Goal: Information Seeking & Learning: Learn about a topic

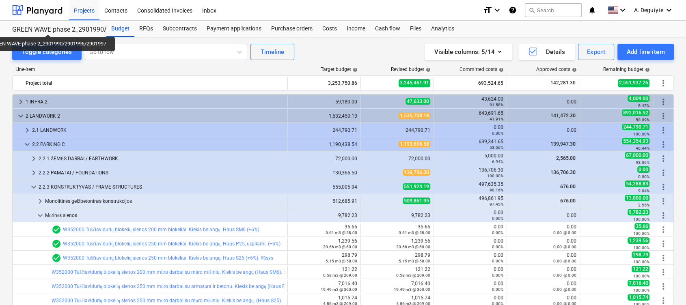
click at [50, 27] on div "GREEN WAVE phase 2_2901990/2901996/2901997" at bounding box center [54, 30] width 84 height 9
click at [62, 27] on div "GREEN WAVE phase 2_2901990/2901996/2901997" at bounding box center [54, 30] width 84 height 9
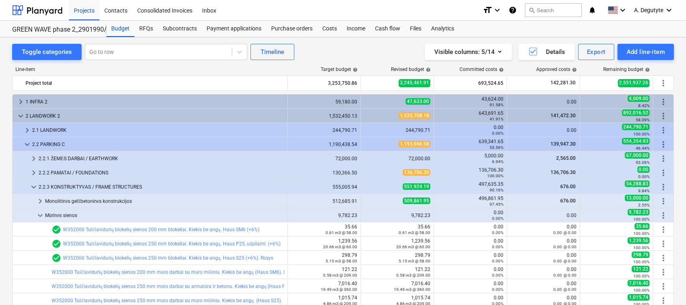
click at [70, 26] on div "GREEN WAVE phase 2_2901990/2901996/2901997" at bounding box center [54, 30] width 84 height 9
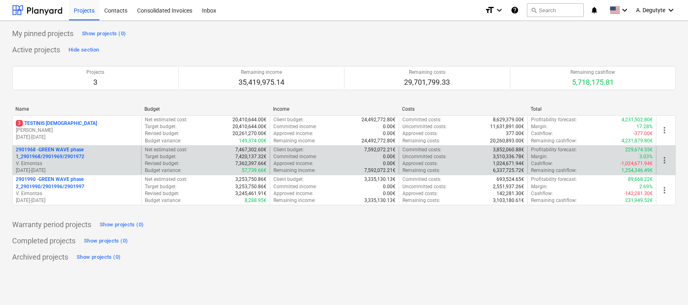
click at [63, 155] on p "2901968 - GREEN WAVE phase 1_2901968/2901969/2901972" at bounding box center [77, 153] width 122 height 14
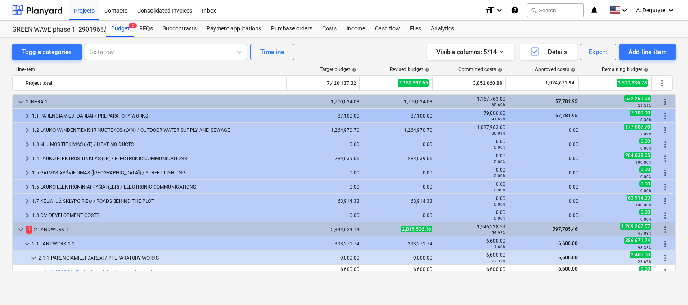
click at [32, 116] on div "1.1 PARENGIAMIEJI DARBAI / PREPARATORY WORKS" at bounding box center [159, 116] width 254 height 13
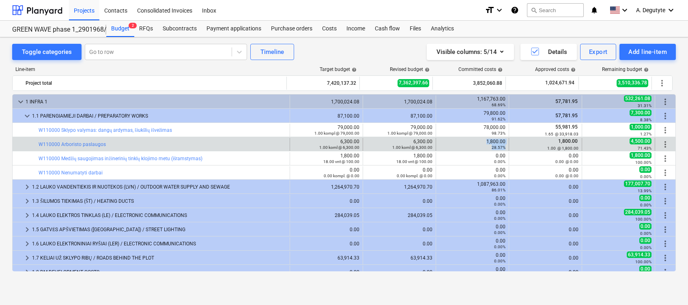
drag, startPoint x: 485, startPoint y: 142, endPoint x: 507, endPoint y: 139, distance: 22.1
click at [507, 139] on div "bar_chart W110000 Arboristo paslaugos 6,300.00 1.00 koml @ 6,300.00 edit 6,300.…" at bounding box center [344, 144] width 663 height 13
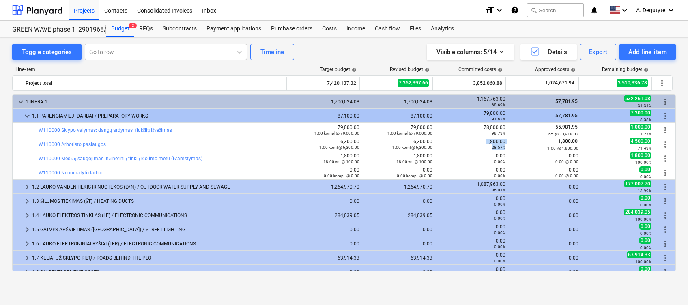
click at [30, 118] on span "keyboard_arrow_down" at bounding box center [27, 116] width 10 height 10
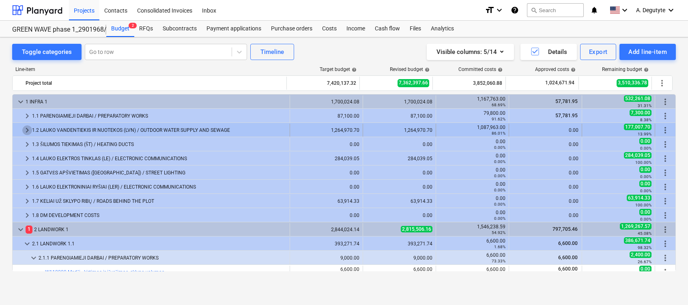
click at [26, 129] on span "keyboard_arrow_right" at bounding box center [27, 130] width 10 height 10
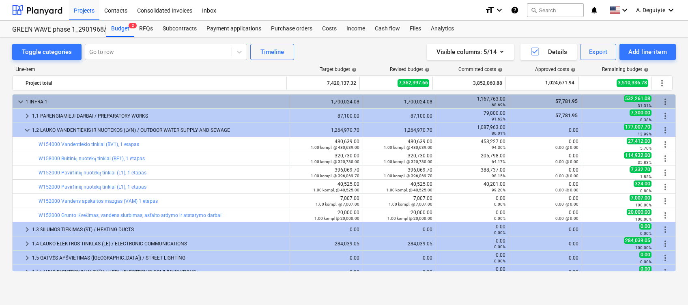
click at [18, 100] on span "keyboard_arrow_down" at bounding box center [21, 102] width 10 height 10
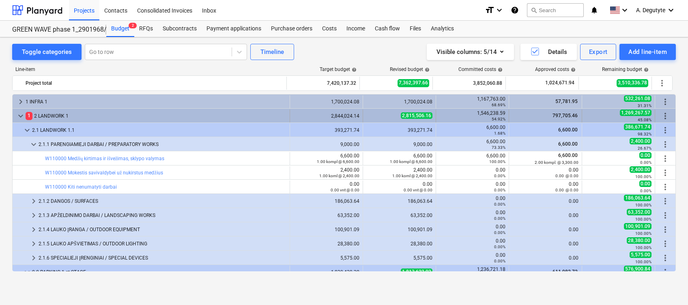
click at [24, 117] on span "keyboard_arrow_down" at bounding box center [21, 116] width 10 height 10
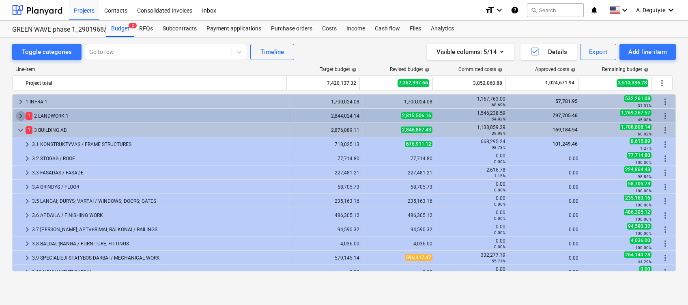
click at [20, 117] on span "keyboard_arrow_right" at bounding box center [21, 116] width 10 height 10
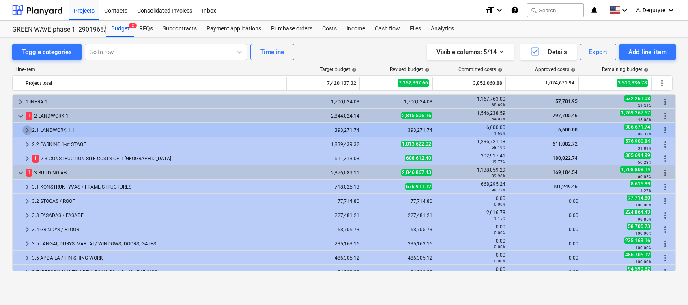
click at [26, 126] on span "keyboard_arrow_right" at bounding box center [27, 130] width 10 height 10
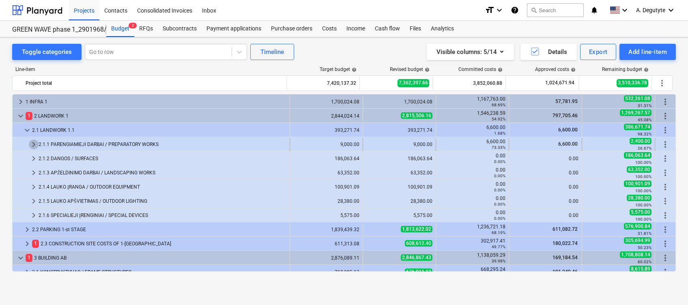
drag, startPoint x: 37, startPoint y: 143, endPoint x: 41, endPoint y: 146, distance: 4.4
click at [41, 146] on div "keyboard_arrow_right 2.1.1 PARENGIAMIEJI DARBAI / PREPARATORY WORKS" at bounding box center [152, 144] width 278 height 13
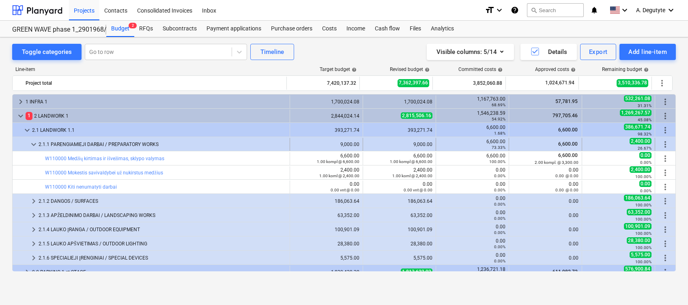
click at [34, 144] on span "keyboard_arrow_down" at bounding box center [34, 145] width 10 height 10
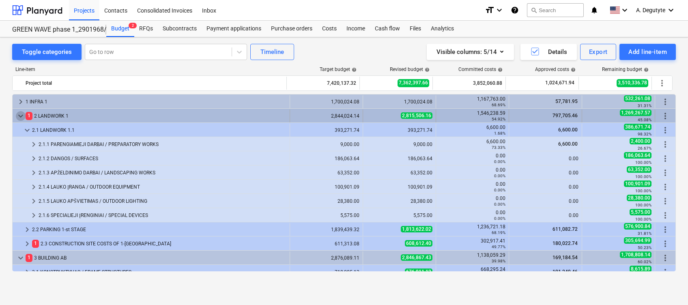
click at [17, 115] on span "keyboard_arrow_down" at bounding box center [21, 116] width 10 height 10
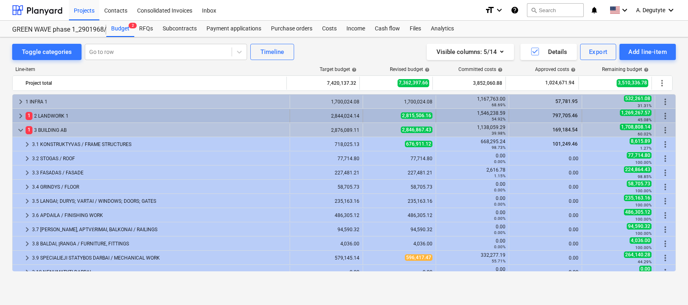
click at [25, 115] on span "keyboard_arrow_right" at bounding box center [21, 116] width 10 height 10
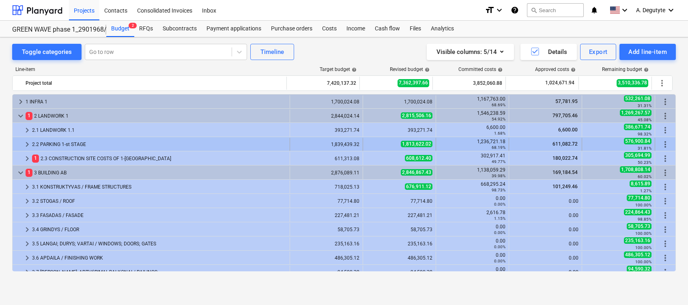
click at [23, 140] on span "keyboard_arrow_right" at bounding box center [27, 145] width 10 height 10
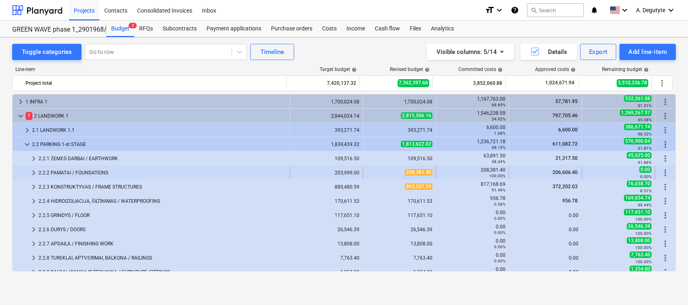
click at [31, 166] on div "keyboard_arrow_right" at bounding box center [34, 172] width 10 height 13
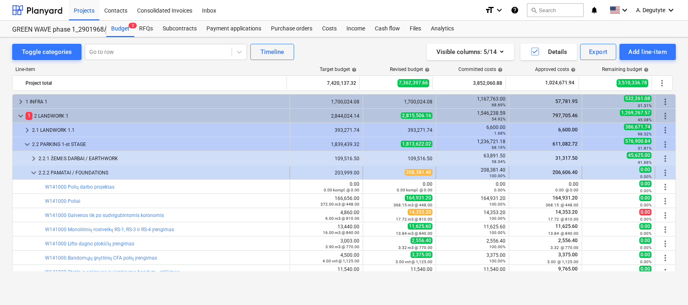
click at [31, 166] on div "keyboard_arrow_down" at bounding box center [34, 172] width 10 height 13
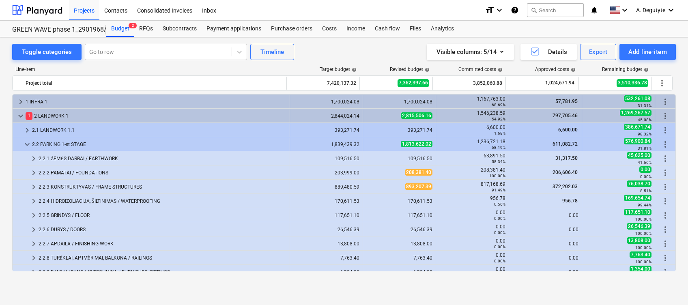
click at [35, 153] on div "keyboard_arrow_right" at bounding box center [34, 158] width 10 height 13
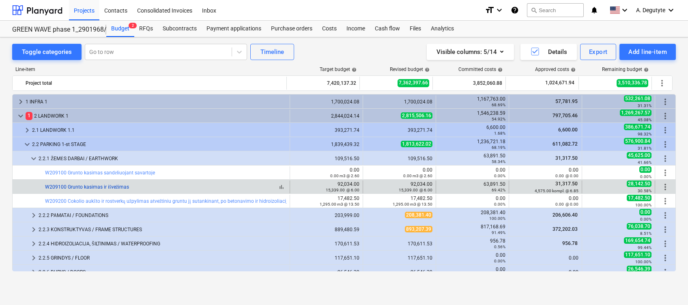
click at [126, 186] on link "W209100 Grunto kasimas ir išvežimas" at bounding box center [87, 187] width 84 height 6
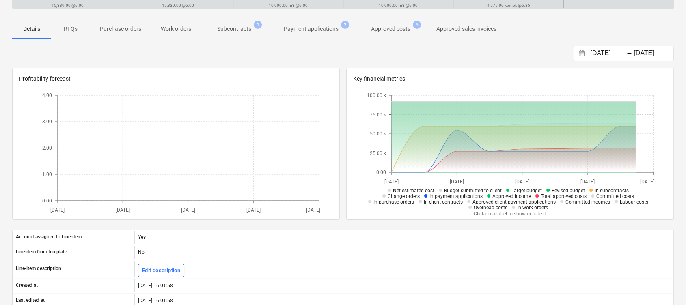
scroll to position [16, 0]
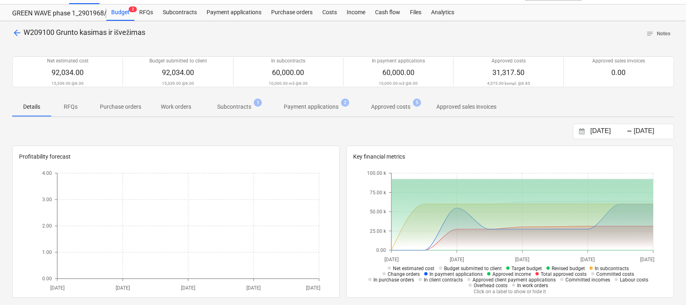
click at [227, 108] on p "Subcontracts" at bounding box center [234, 107] width 34 height 9
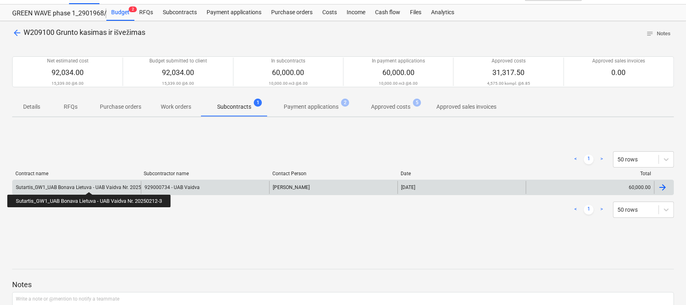
click at [91, 185] on div "Sutartis_GW1_UAB Bonava Lietuva - UAB Vaidva Nr. 20250212-3" at bounding box center [86, 188] width 141 height 6
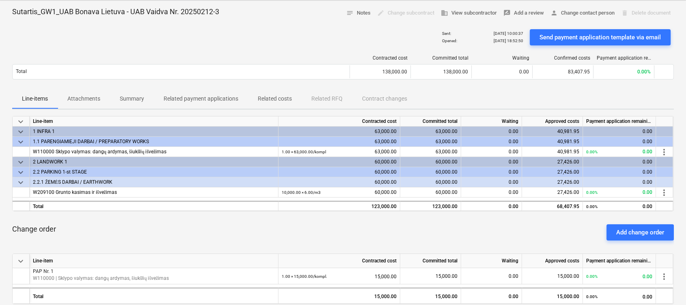
scroll to position [54, 0]
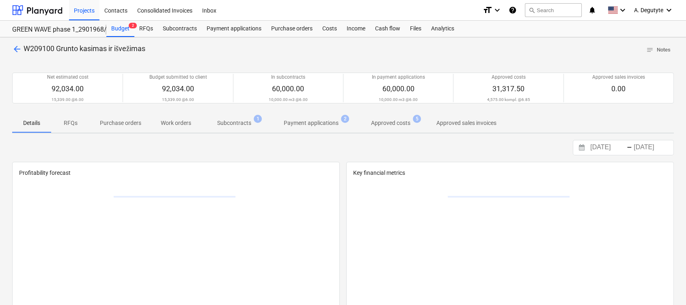
scroll to position [16, 0]
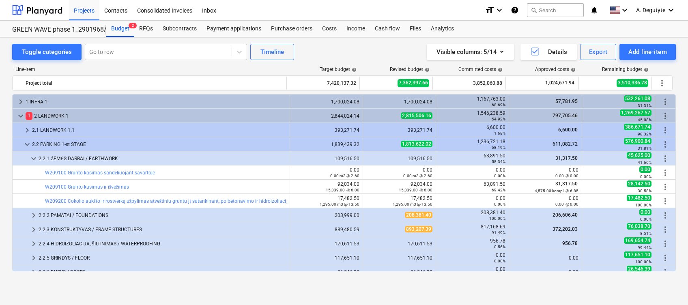
click at [22, 117] on span "keyboard_arrow_down" at bounding box center [21, 116] width 10 height 10
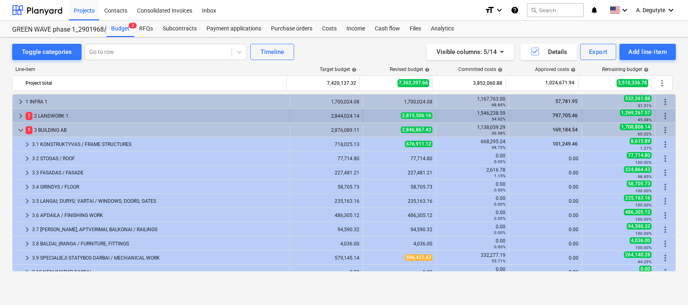
click at [20, 114] on span "keyboard_arrow_right" at bounding box center [21, 116] width 10 height 10
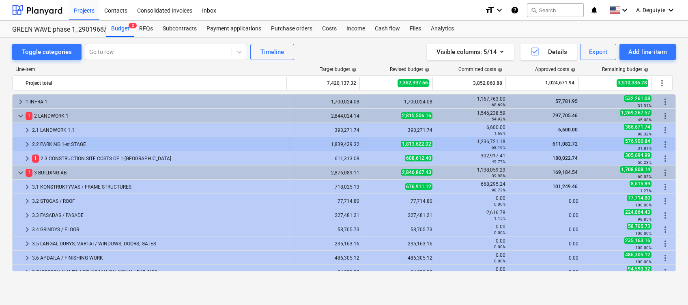
click at [26, 146] on span "keyboard_arrow_right" at bounding box center [27, 145] width 10 height 10
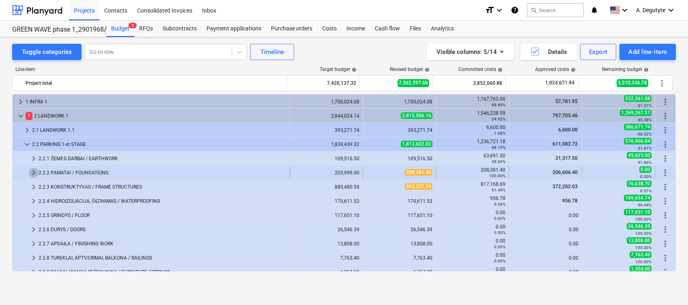
click at [36, 171] on span "keyboard_arrow_right" at bounding box center [34, 173] width 10 height 10
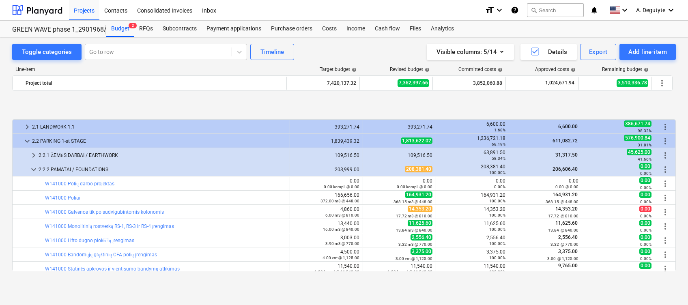
scroll to position [54, 0]
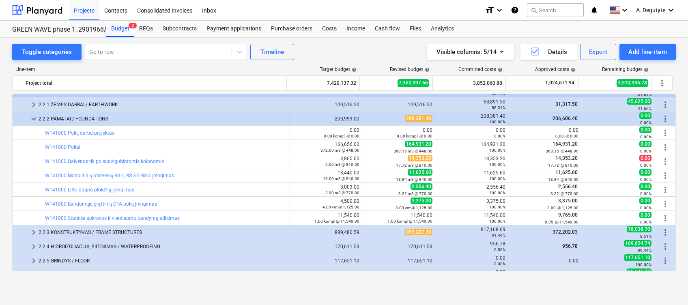
click at [34, 114] on span "keyboard_arrow_down" at bounding box center [34, 119] width 10 height 10
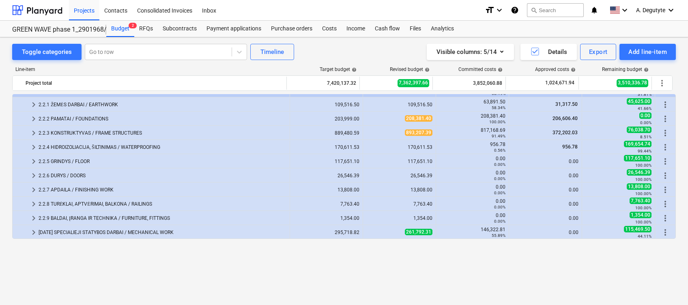
scroll to position [0, 0]
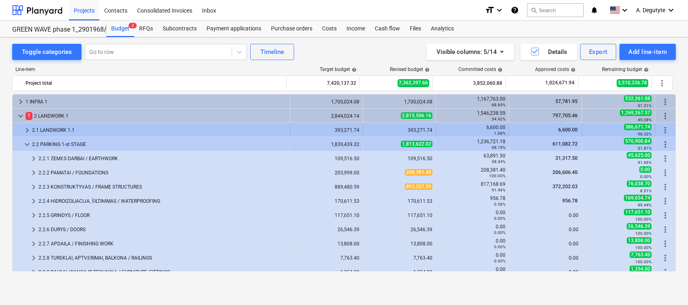
click at [29, 127] on span "keyboard_arrow_right" at bounding box center [27, 130] width 10 height 10
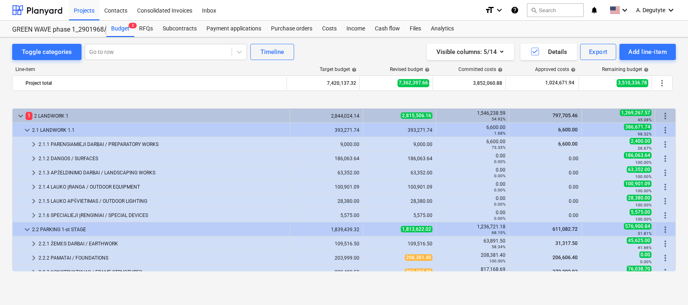
scroll to position [108, 0]
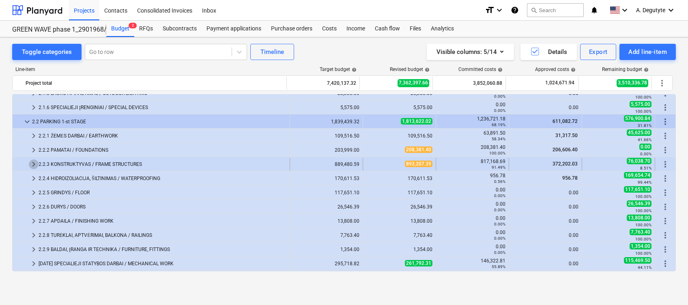
click at [33, 165] on span "keyboard_arrow_right" at bounding box center [34, 164] width 10 height 10
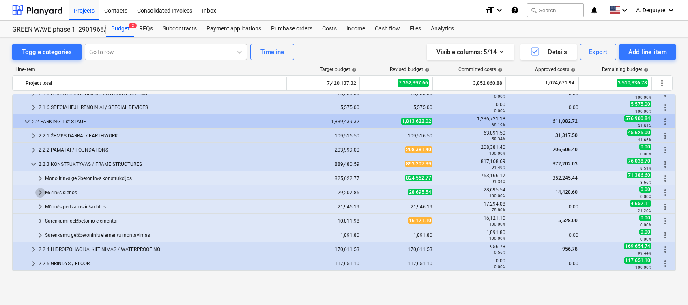
click at [43, 193] on span "keyboard_arrow_right" at bounding box center [40, 193] width 10 height 10
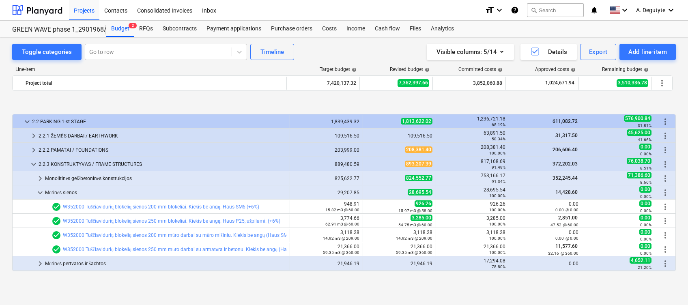
scroll to position [162, 0]
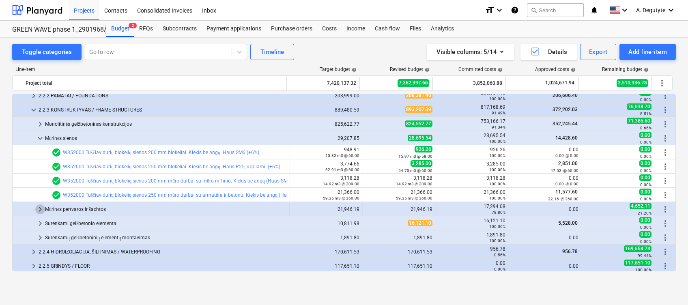
click at [44, 207] on span "keyboard_arrow_right" at bounding box center [40, 210] width 10 height 10
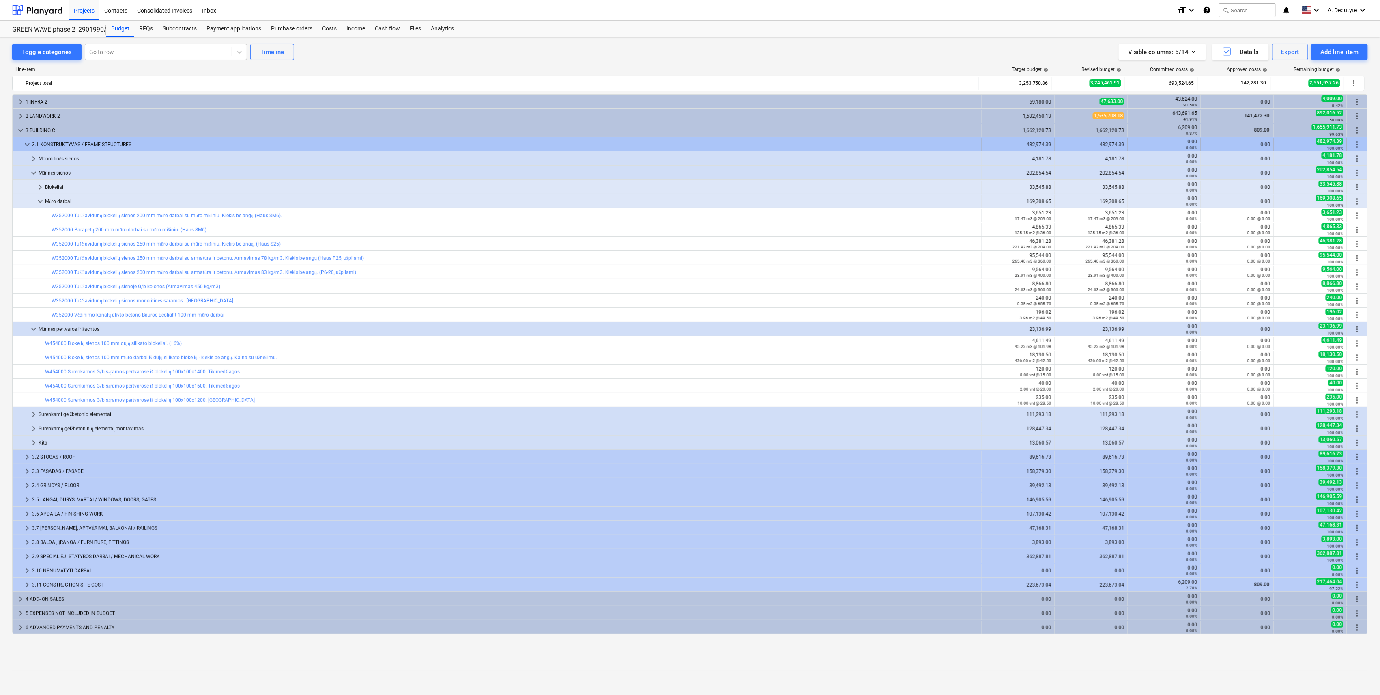
click at [19, 142] on div at bounding box center [19, 144] width 6 height 13
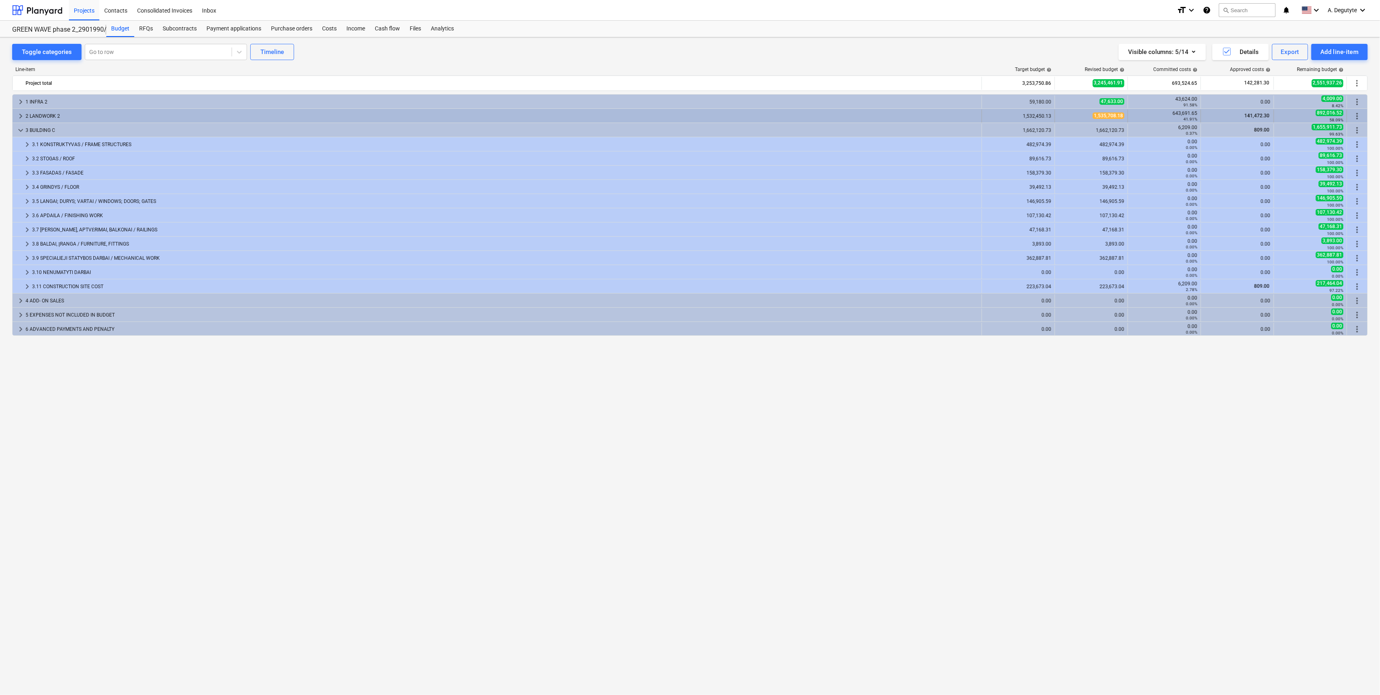
click at [20, 118] on span "keyboard_arrow_right" at bounding box center [21, 116] width 10 height 10
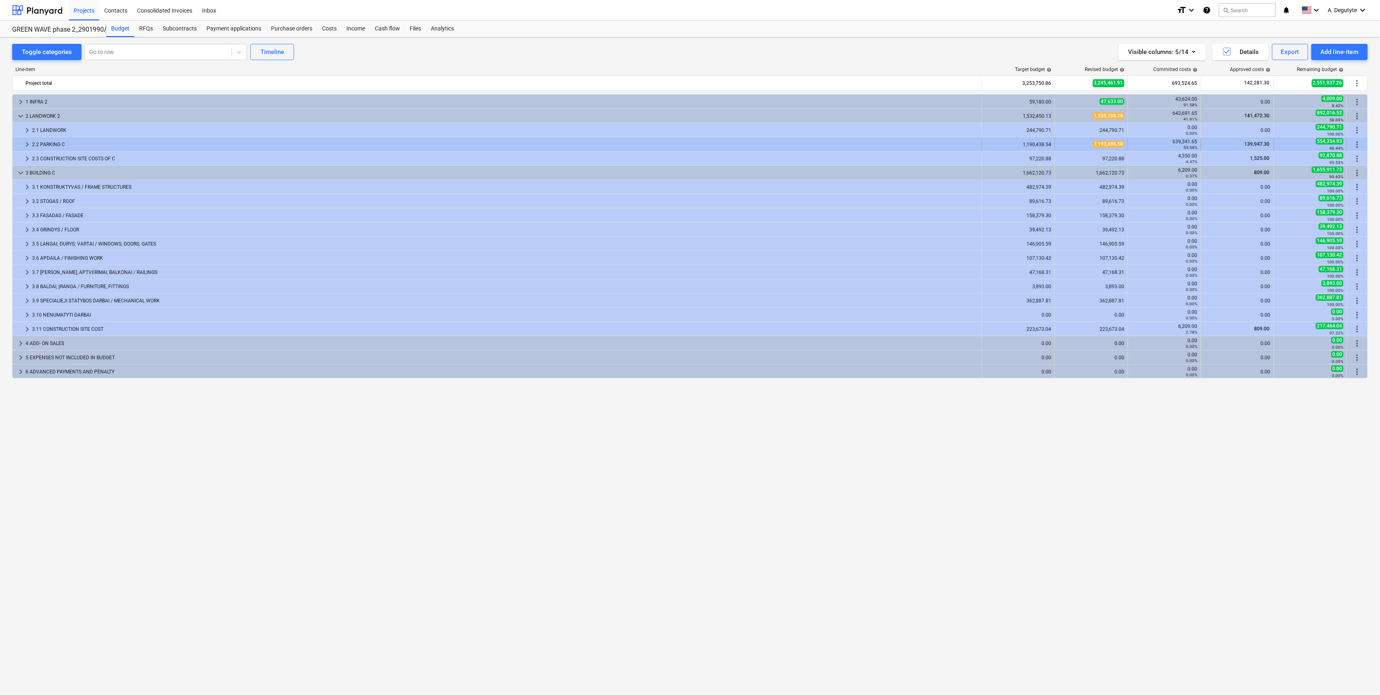
click at [27, 144] on span "keyboard_arrow_right" at bounding box center [27, 145] width 10 height 10
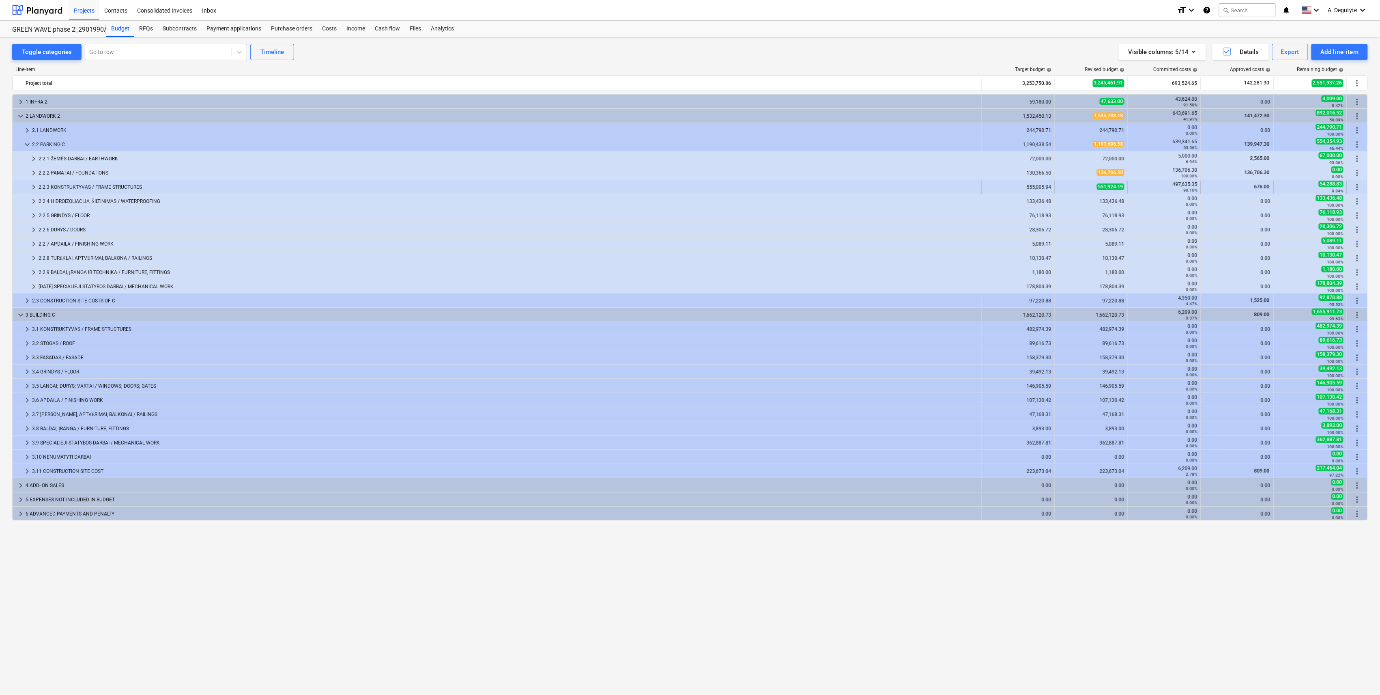
click at [27, 184] on div at bounding box center [22, 187] width 13 height 13
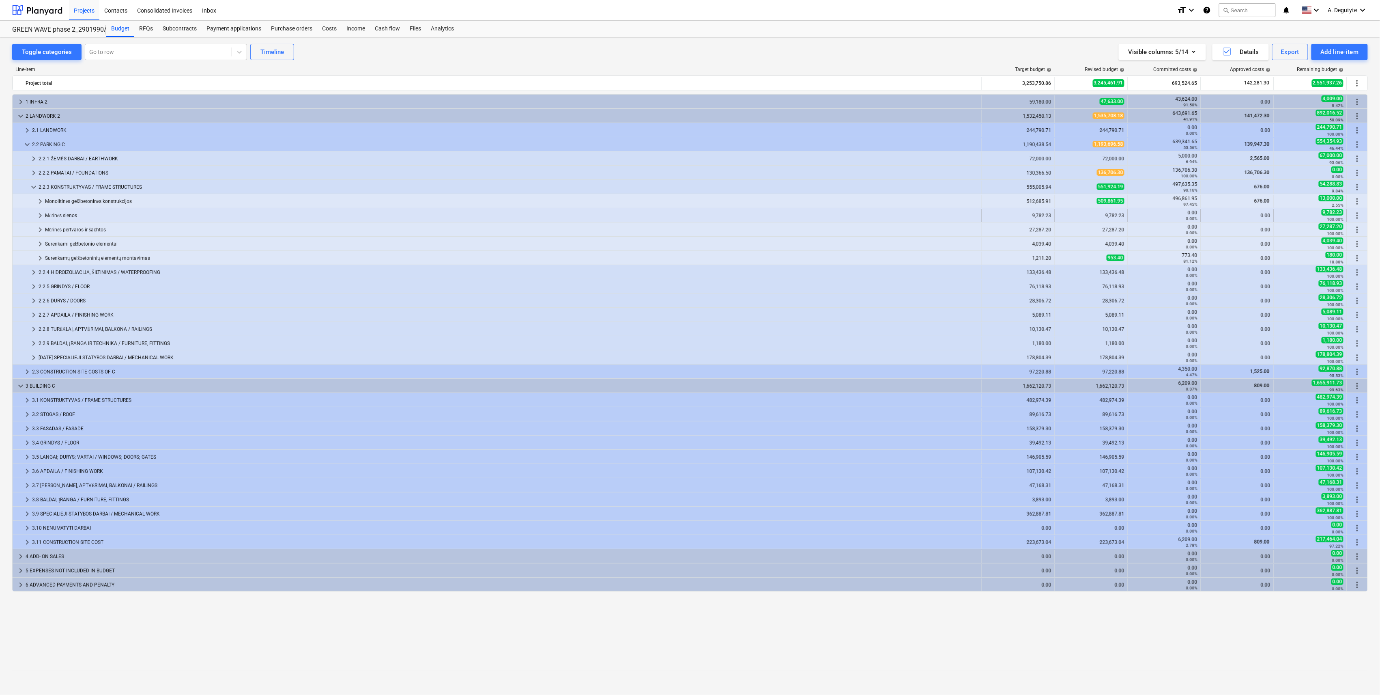
click at [37, 215] on span "keyboard_arrow_right" at bounding box center [40, 216] width 10 height 10
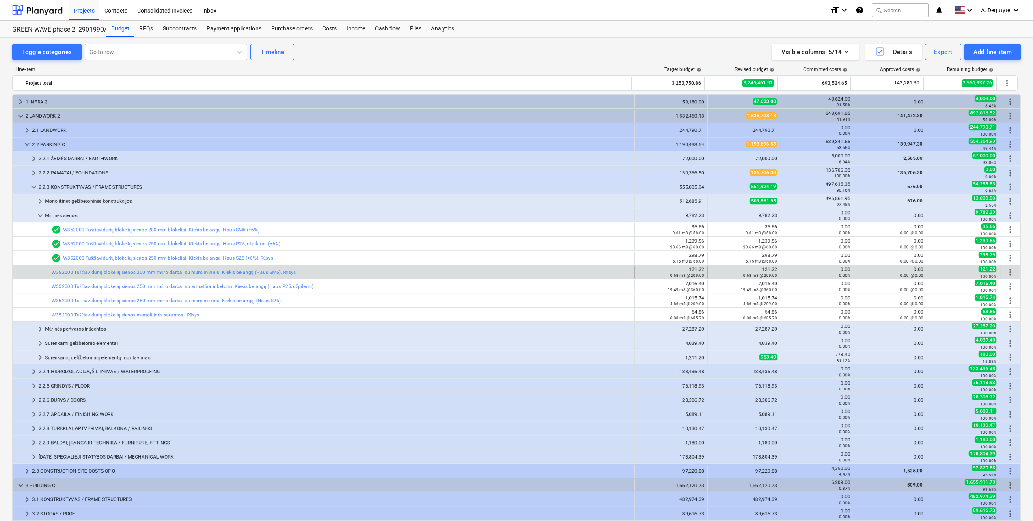
drag, startPoint x: 676, startPoint y: 277, endPoint x: 667, endPoint y: 276, distance: 9.0
drag, startPoint x: 674, startPoint y: 276, endPoint x: 661, endPoint y: 273, distance: 13.6
click at [661, 273] on div "0.58 m3 @ 209.00" at bounding box center [671, 275] width 66 height 6
copy small "0.58"
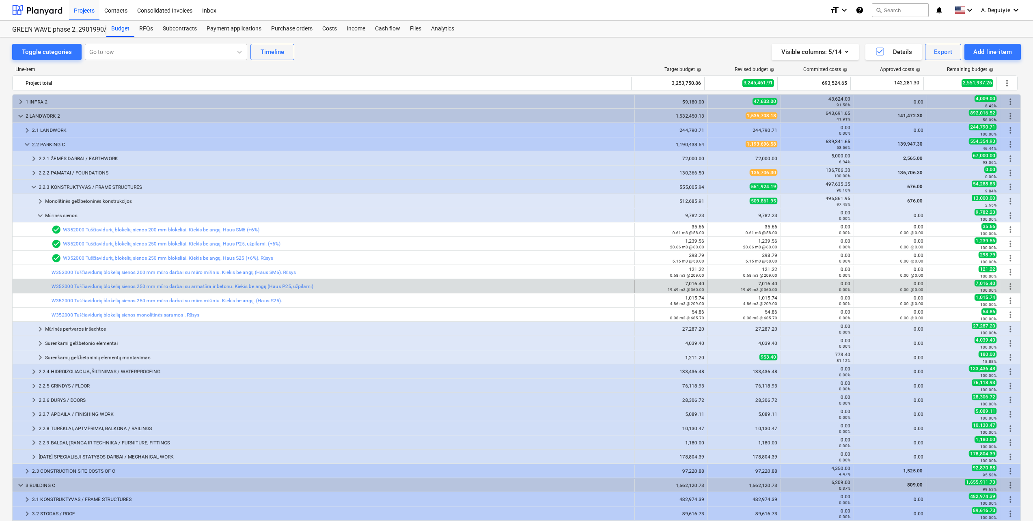
drag, startPoint x: 677, startPoint y: 290, endPoint x: 658, endPoint y: 290, distance: 19.1
drag, startPoint x: 676, startPoint y: 289, endPoint x: 658, endPoint y: 289, distance: 17.9
click at [658, 289] on div "19.49 m3 @ 360.00" at bounding box center [671, 289] width 66 height 6
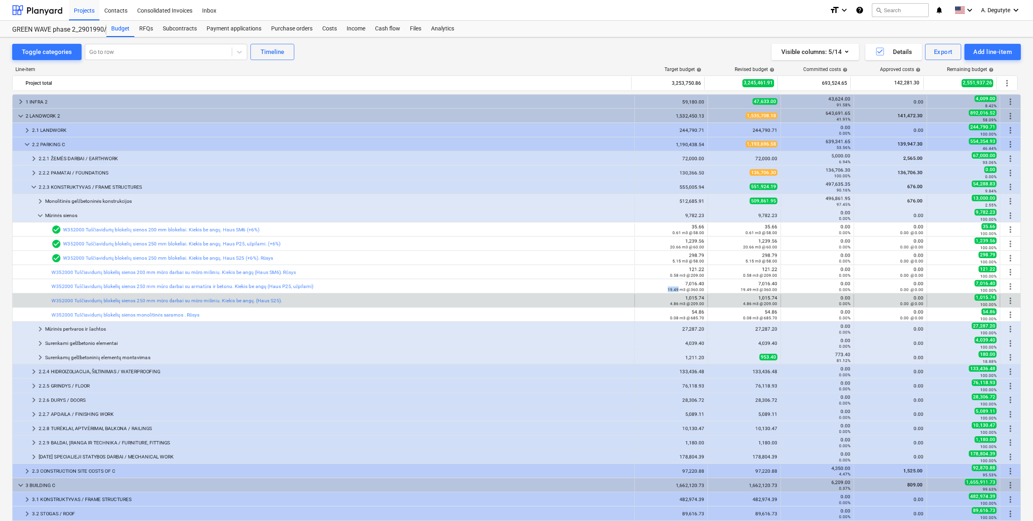
copy small "19.49"
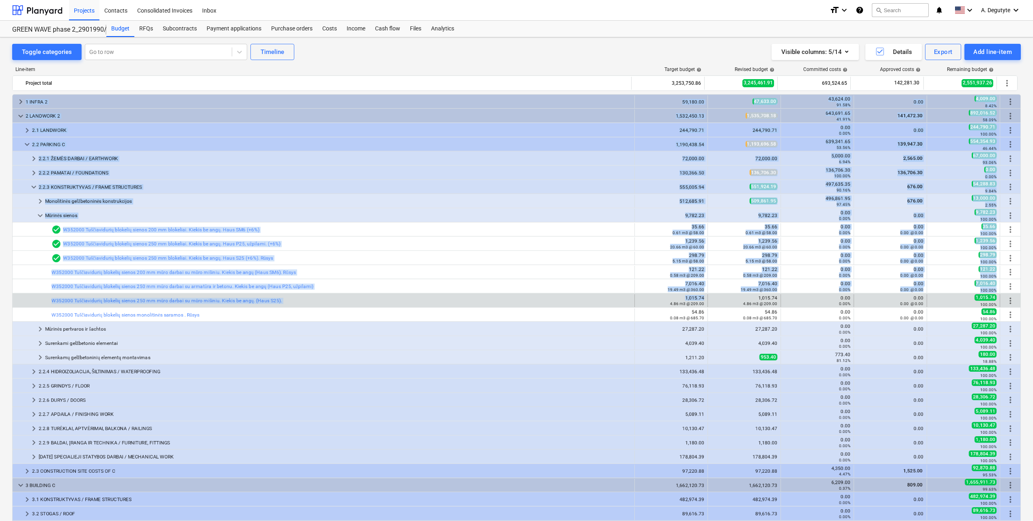
drag, startPoint x: 676, startPoint y: 304, endPoint x: 668, endPoint y: 304, distance: 7.7
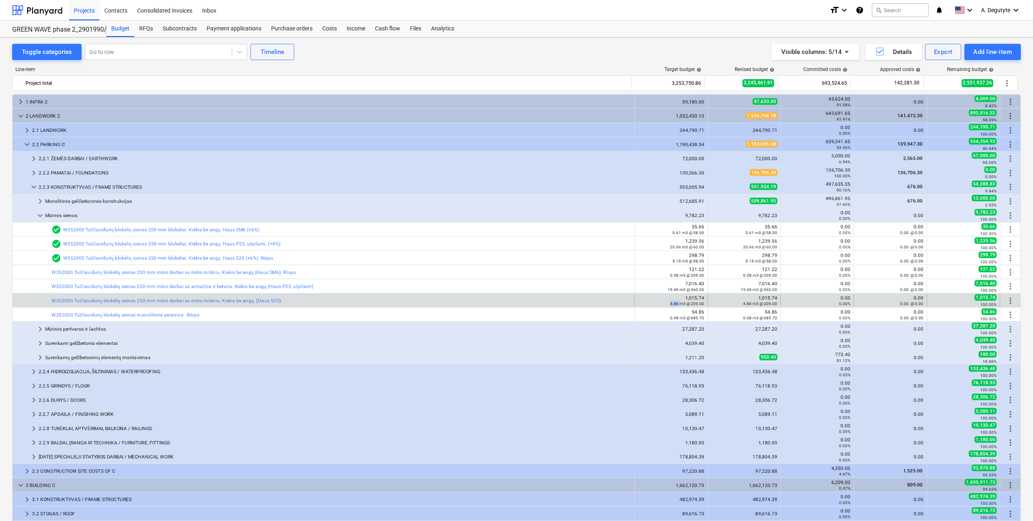
click at [670, 303] on small "4.86 m3 @ 209.00" at bounding box center [687, 303] width 34 height 4
copy small "4.86"
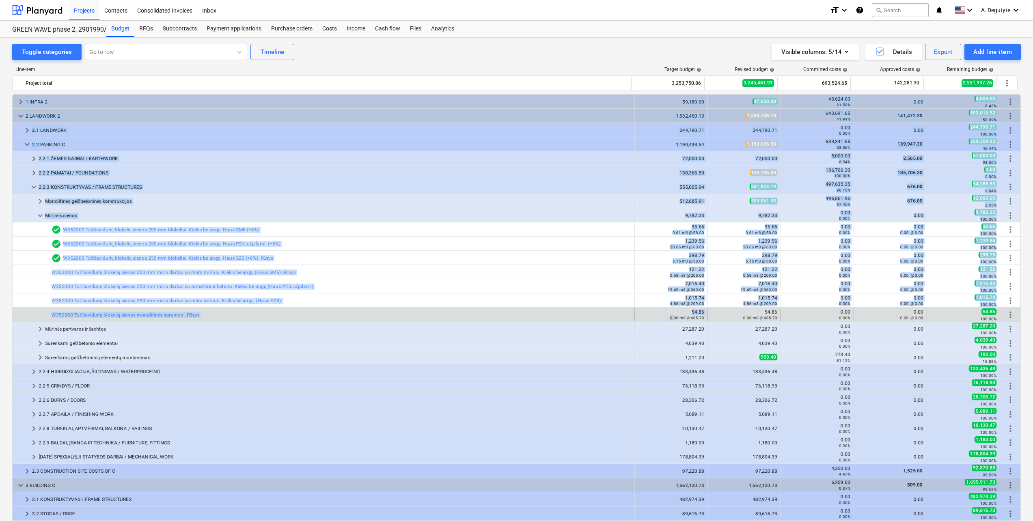
drag, startPoint x: 677, startPoint y: 318, endPoint x: 672, endPoint y: 319, distance: 5.3
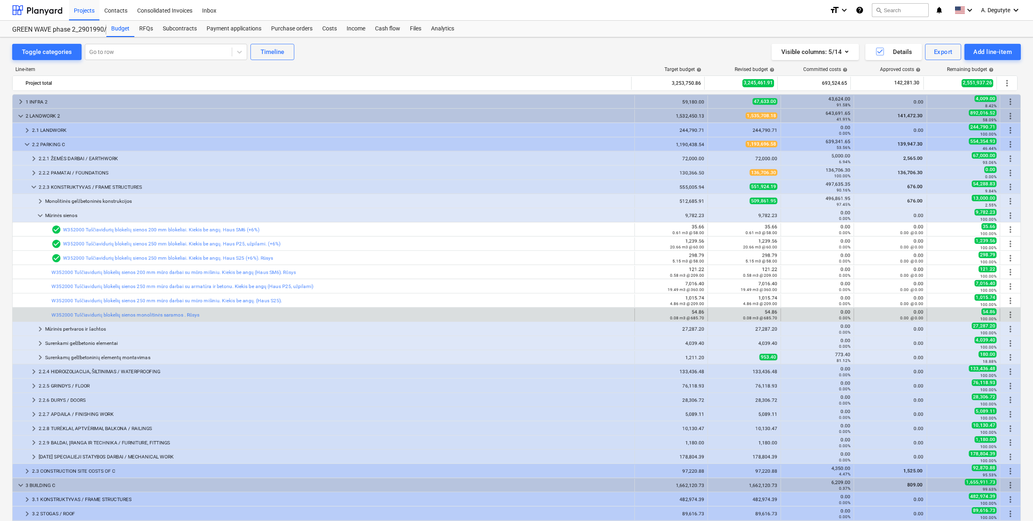
drag, startPoint x: 672, startPoint y: 319, endPoint x: 677, endPoint y: 319, distance: 5.7
click at [677, 305] on small "0.08 m3 @ 685.70" at bounding box center [687, 318] width 34 height 4
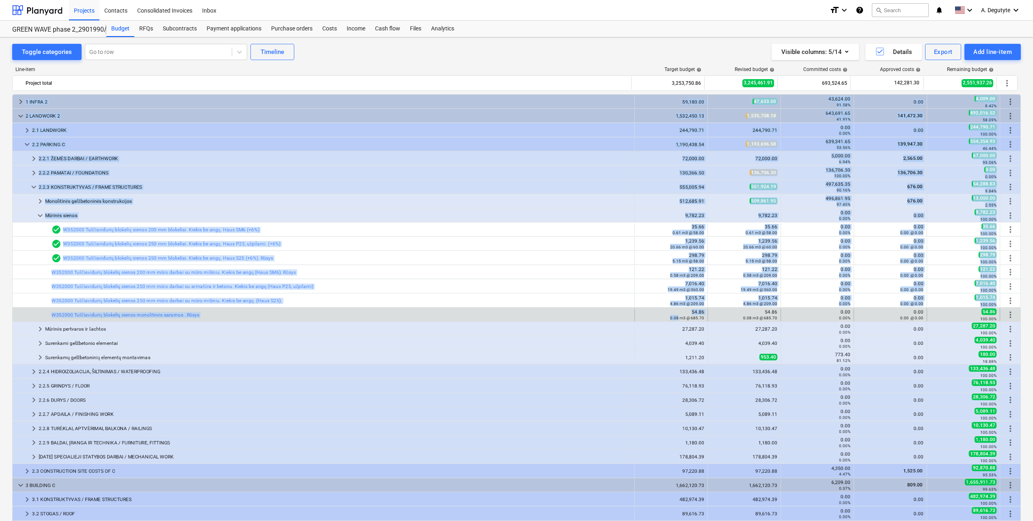
click at [670, 305] on small "0.08 m3 @ 685.70" at bounding box center [687, 318] width 34 height 4
click at [676, 305] on small "0.08 m3 @ 685.70" at bounding box center [687, 318] width 34 height 4
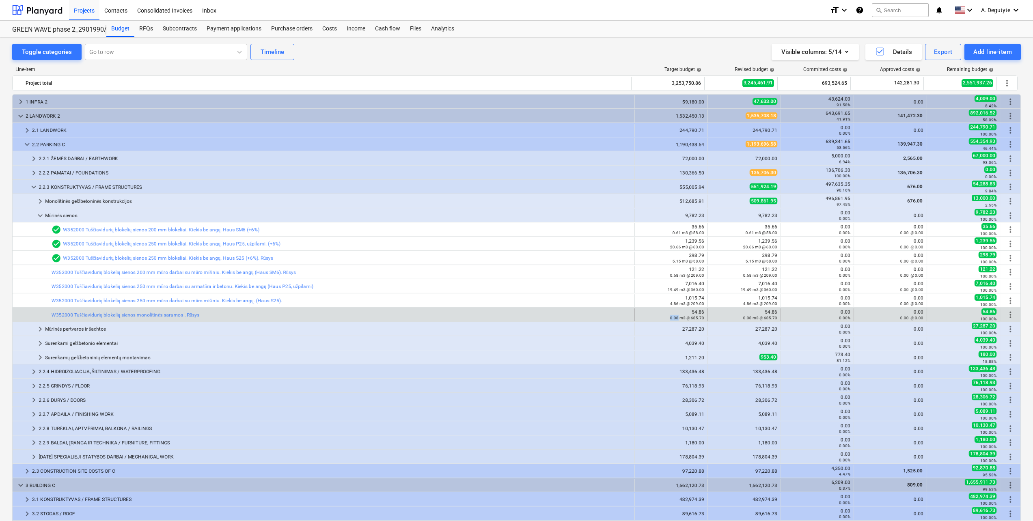
drag, startPoint x: 676, startPoint y: 318, endPoint x: 667, endPoint y: 317, distance: 9.4
click at [667, 305] on div "0.08 m3 @ 685.70" at bounding box center [671, 318] width 66 height 6
copy small "0.08"
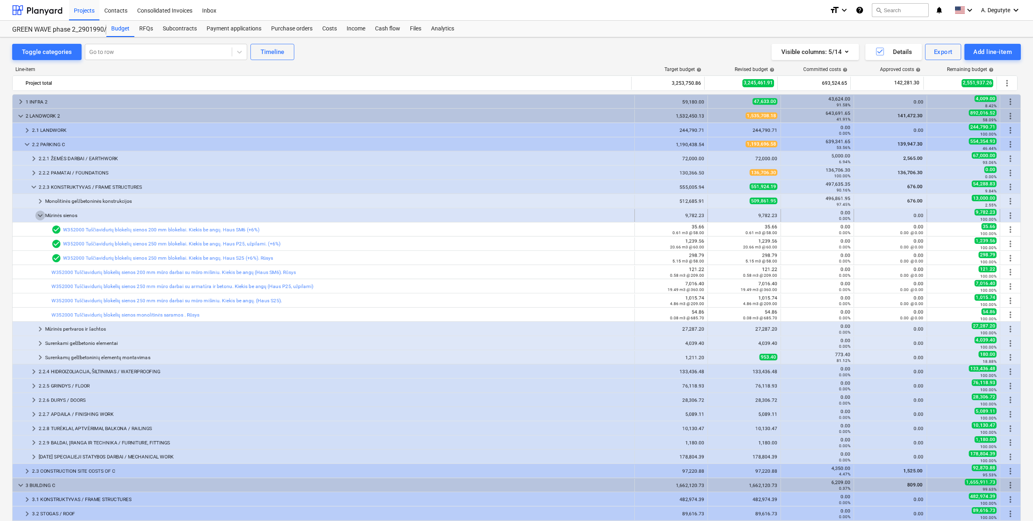
click at [43, 216] on span "keyboard_arrow_down" at bounding box center [40, 216] width 10 height 10
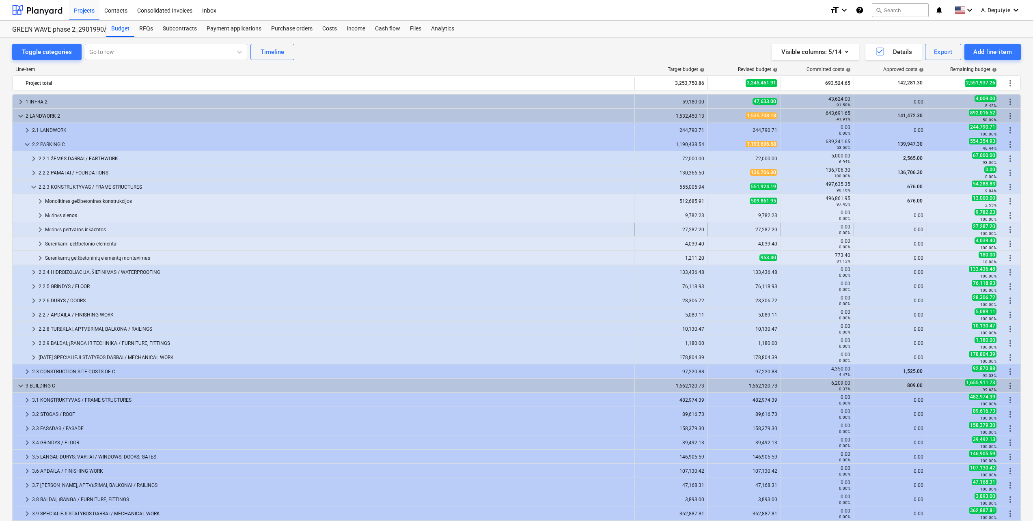
click at [35, 230] on div at bounding box center [25, 229] width 19 height 13
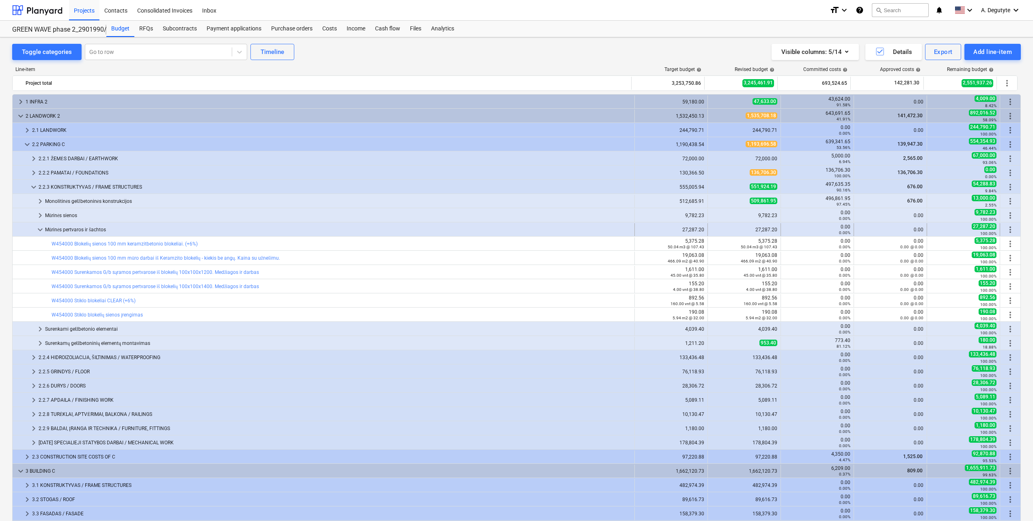
click at [41, 233] on span "keyboard_arrow_down" at bounding box center [40, 230] width 10 height 10
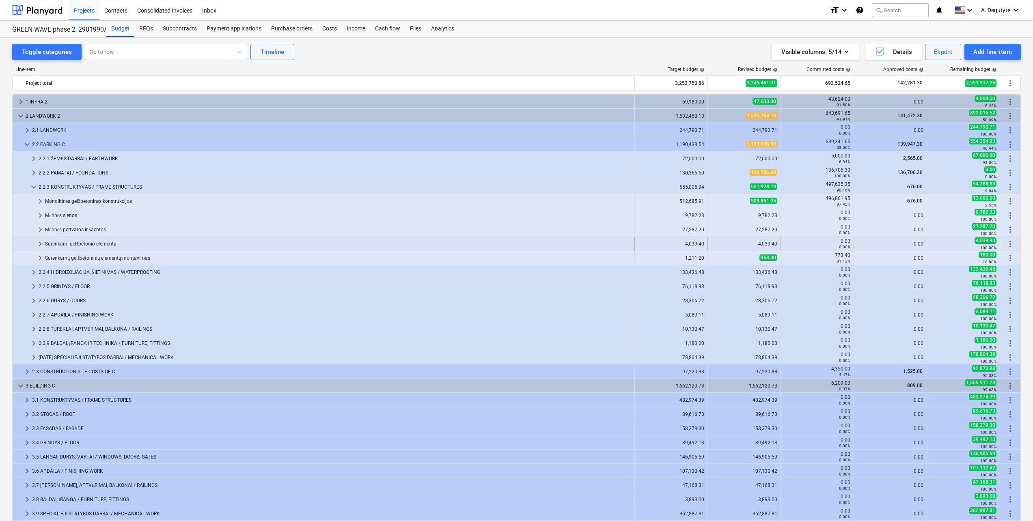
click at [38, 245] on span "keyboard_arrow_right" at bounding box center [40, 244] width 10 height 10
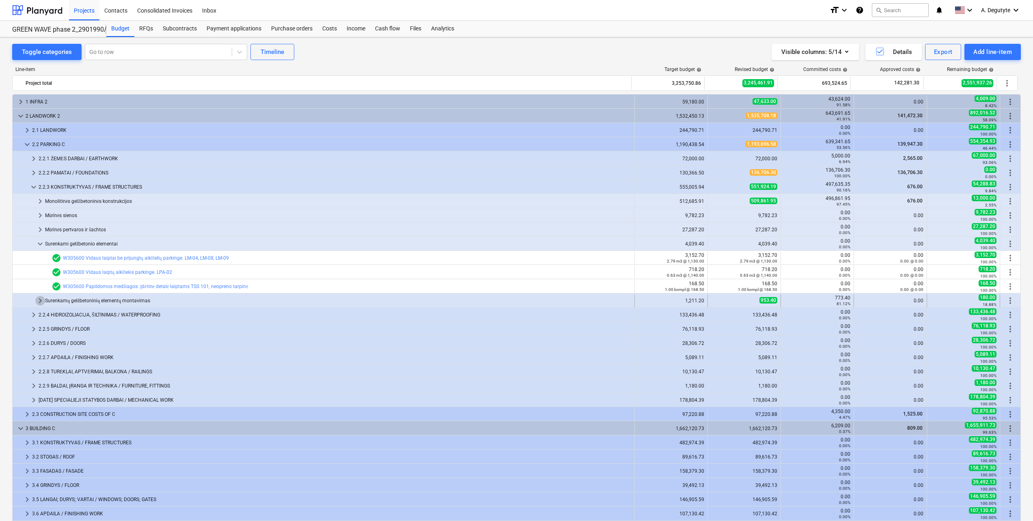
click at [37, 301] on span "keyboard_arrow_right" at bounding box center [40, 301] width 10 height 10
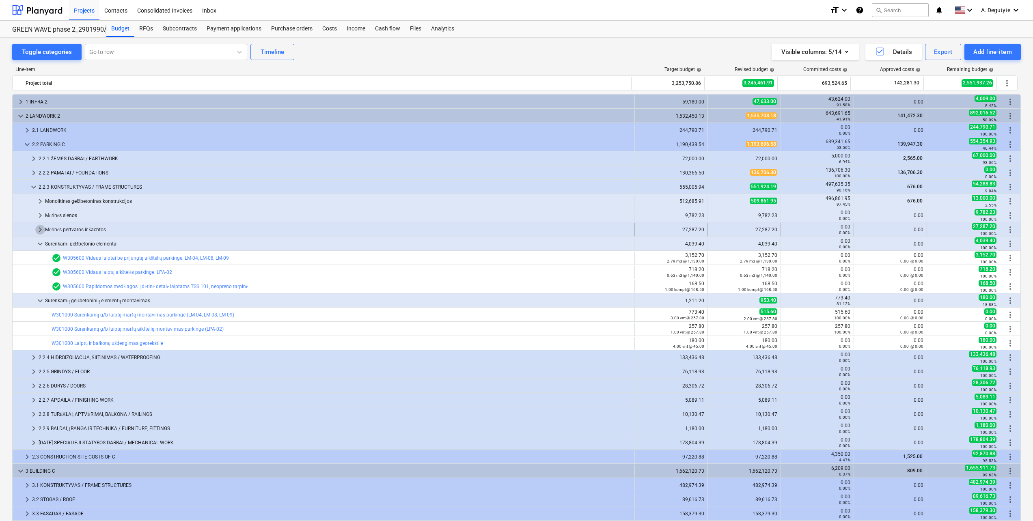
click at [37, 231] on span "keyboard_arrow_right" at bounding box center [40, 230] width 10 height 10
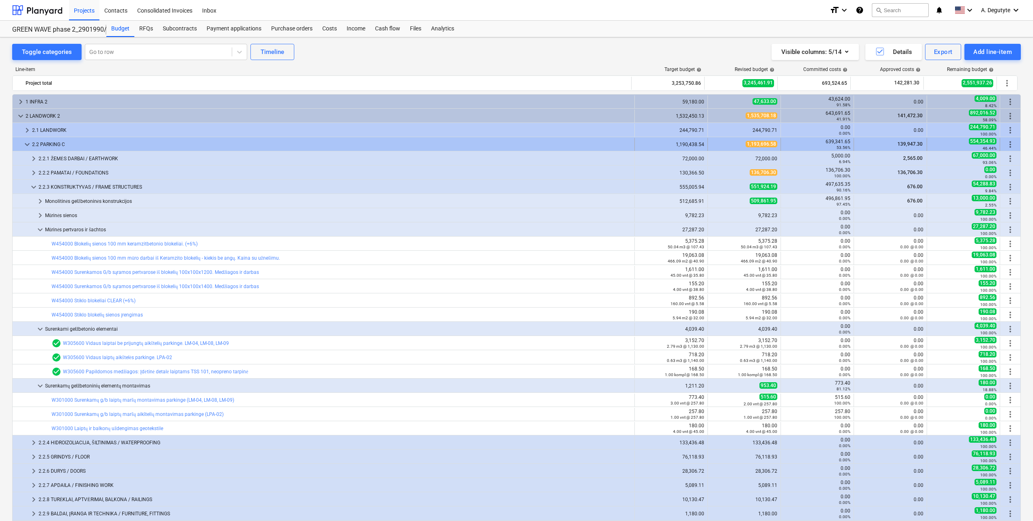
click at [27, 145] on span "keyboard_arrow_down" at bounding box center [27, 145] width 10 height 10
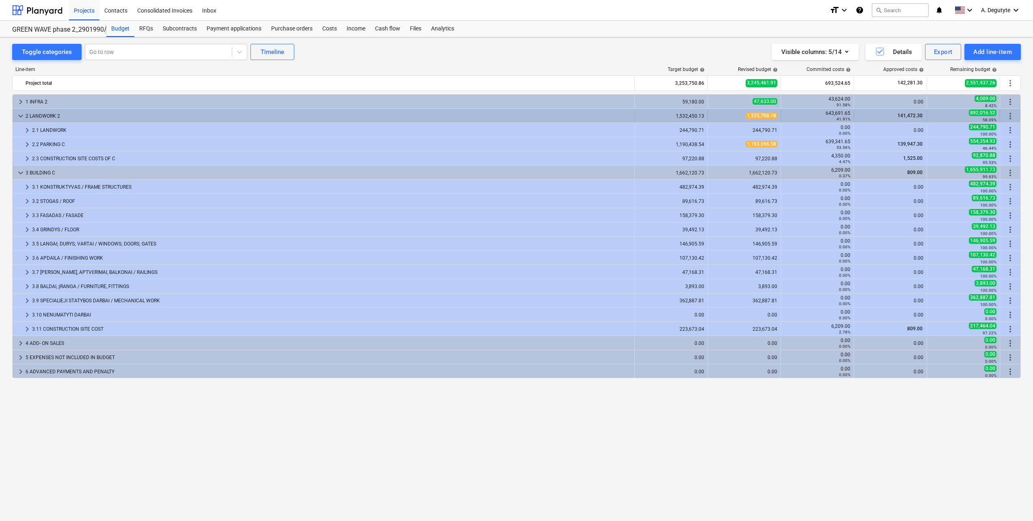
click at [19, 119] on span "keyboard_arrow_down" at bounding box center [21, 116] width 10 height 10
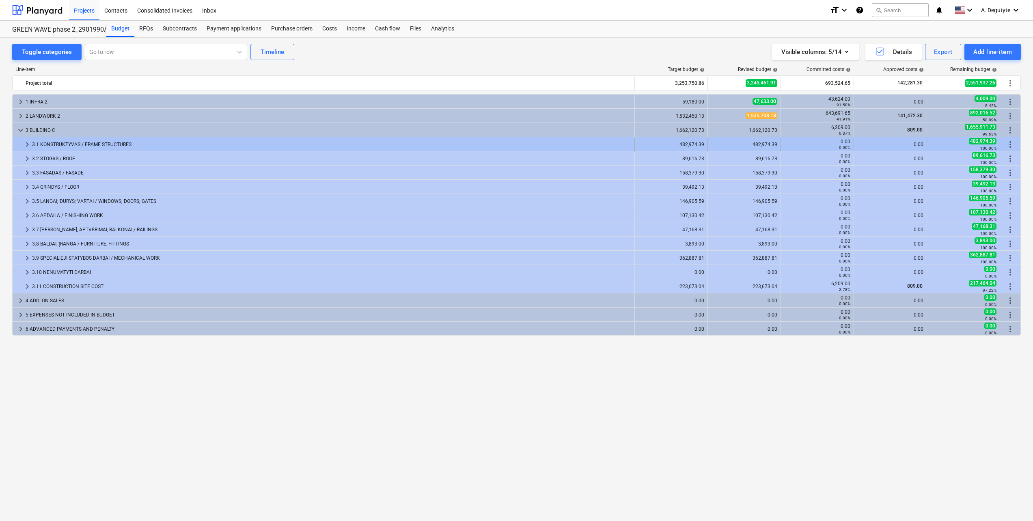
drag, startPoint x: 28, startPoint y: 143, endPoint x: 28, endPoint y: 147, distance: 4.5
click at [28, 147] on span "keyboard_arrow_right" at bounding box center [27, 145] width 10 height 10
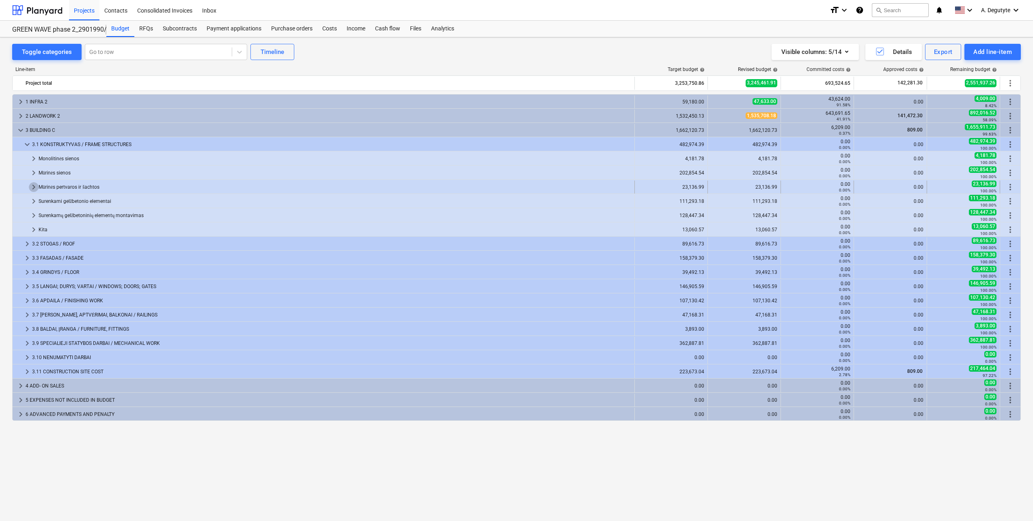
click at [35, 185] on span "keyboard_arrow_right" at bounding box center [34, 187] width 10 height 10
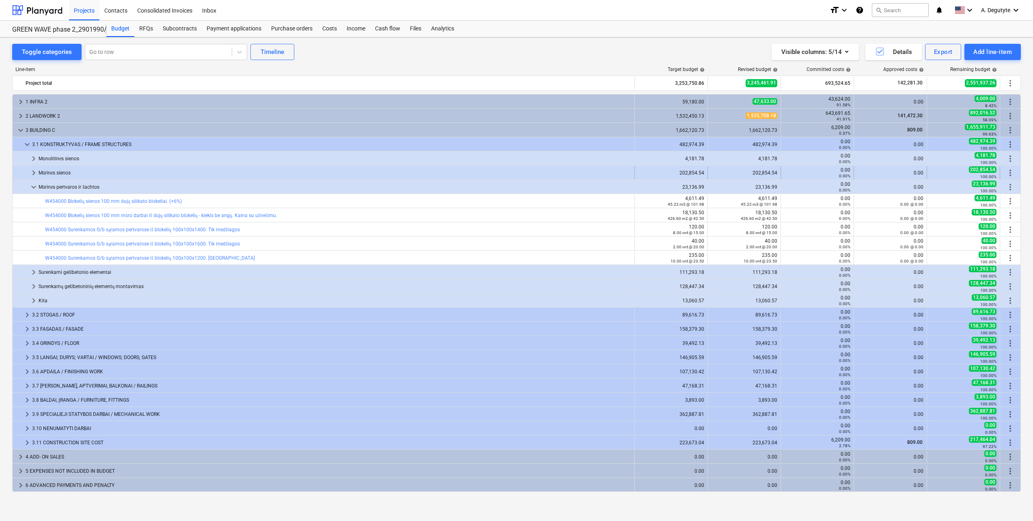
click at [32, 170] on span "keyboard_arrow_right" at bounding box center [34, 173] width 10 height 10
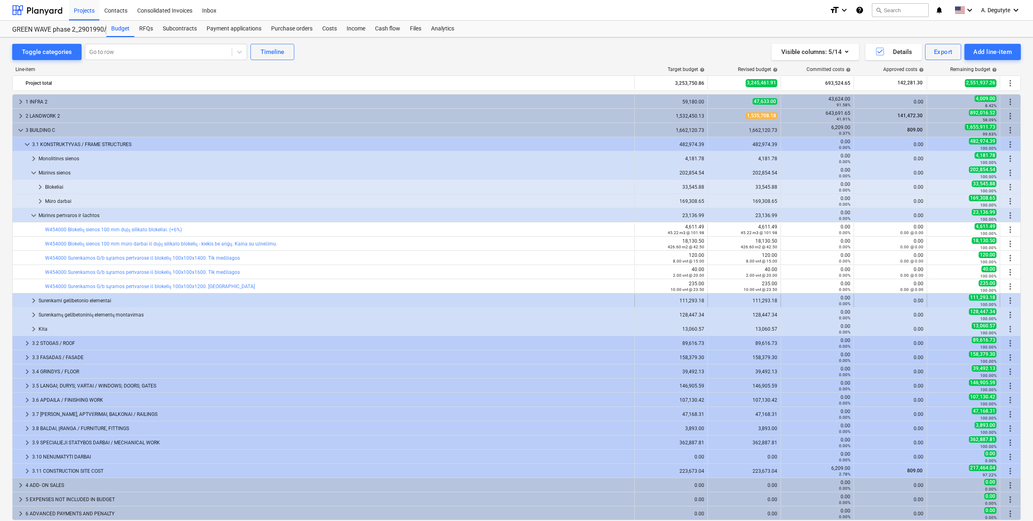
click at [32, 302] on span "keyboard_arrow_right" at bounding box center [34, 301] width 10 height 10
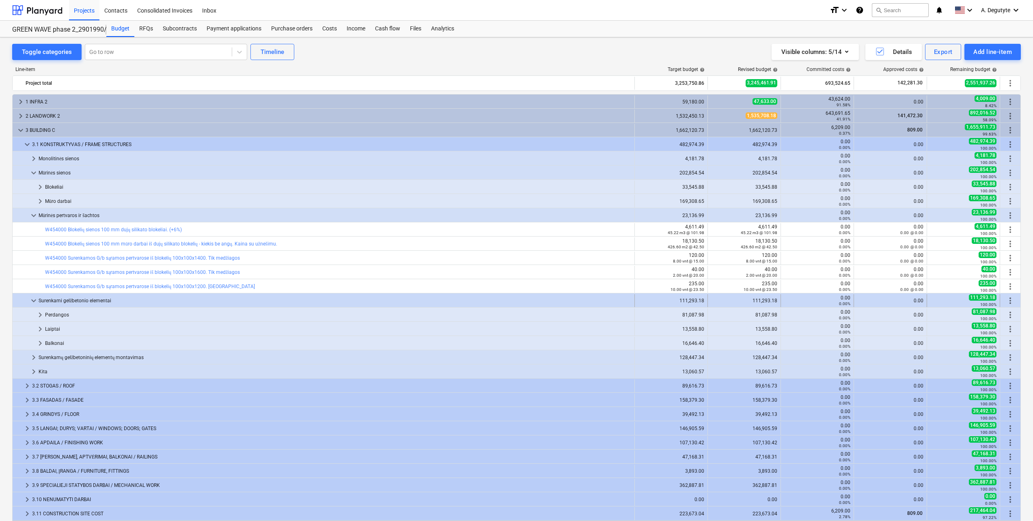
click at [33, 300] on span "keyboard_arrow_down" at bounding box center [34, 301] width 10 height 10
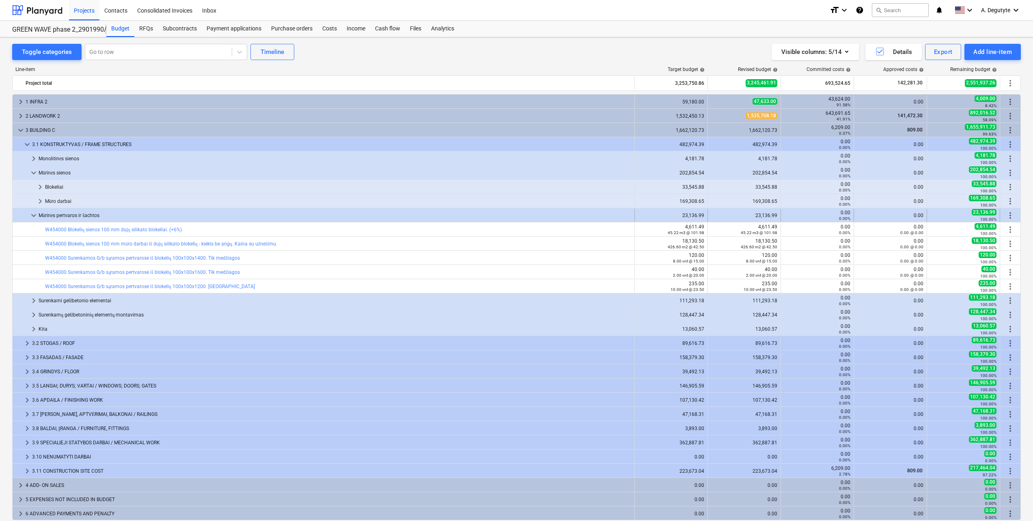
click at [32, 214] on span "keyboard_arrow_down" at bounding box center [34, 216] width 10 height 10
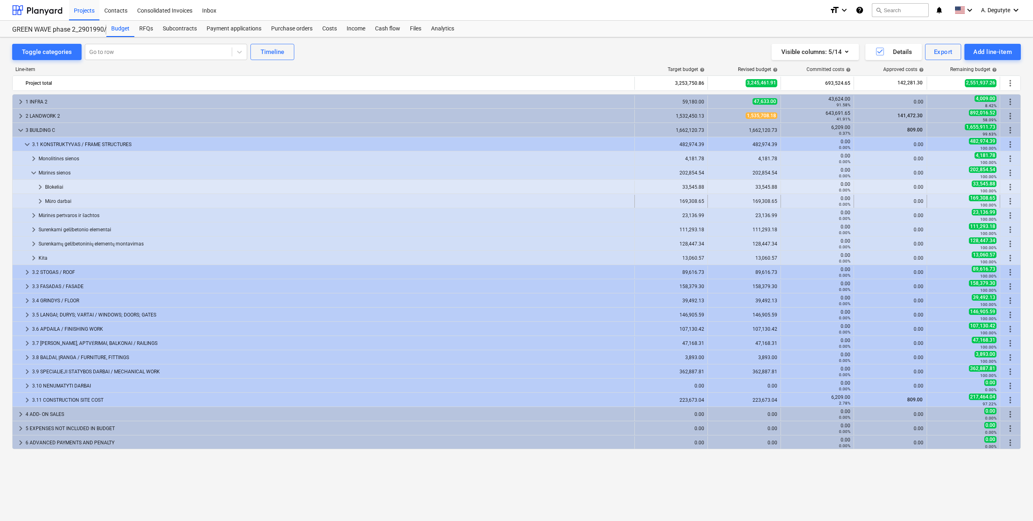
click at [42, 199] on span "keyboard_arrow_right" at bounding box center [40, 201] width 10 height 10
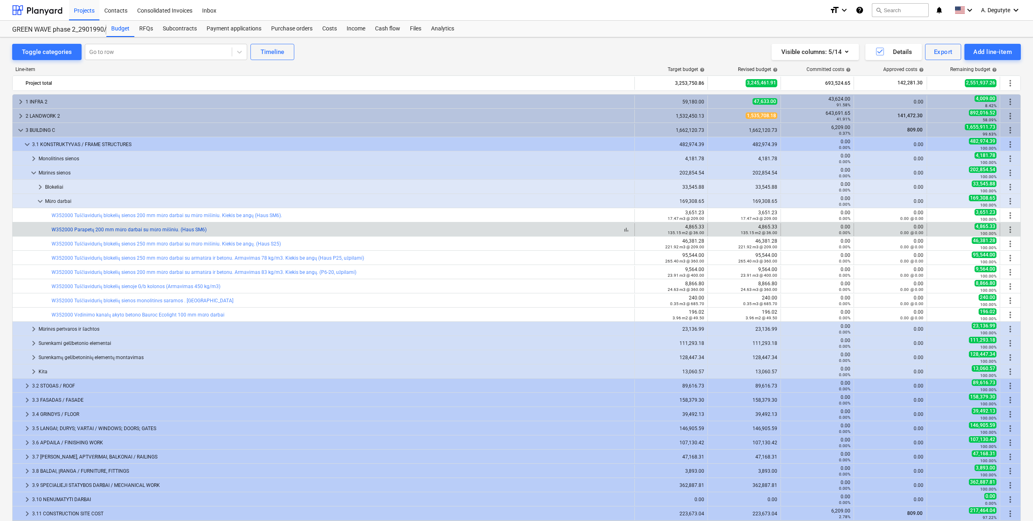
click at [179, 228] on link "W352000 Parapetų 200 mm mūro darbai su mūro mišiniu. (Haus SM6)" at bounding box center [129, 230] width 155 height 6
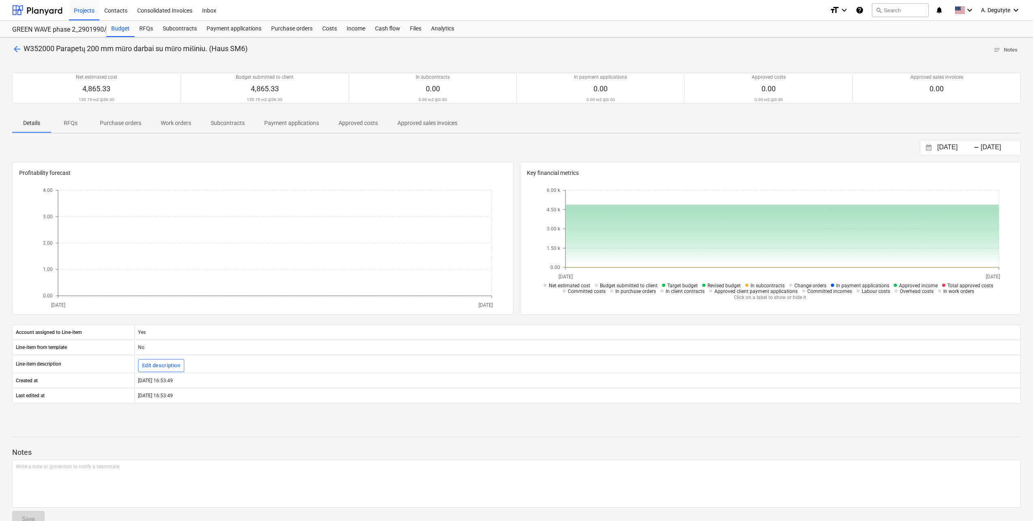
click at [233, 129] on span "Subcontracts" at bounding box center [228, 122] width 54 height 13
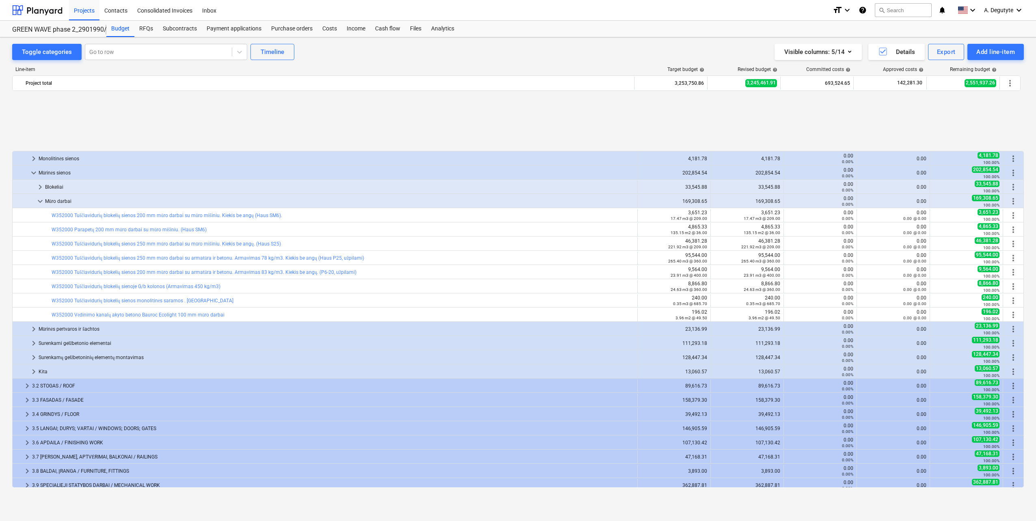
scroll to position [75, 0]
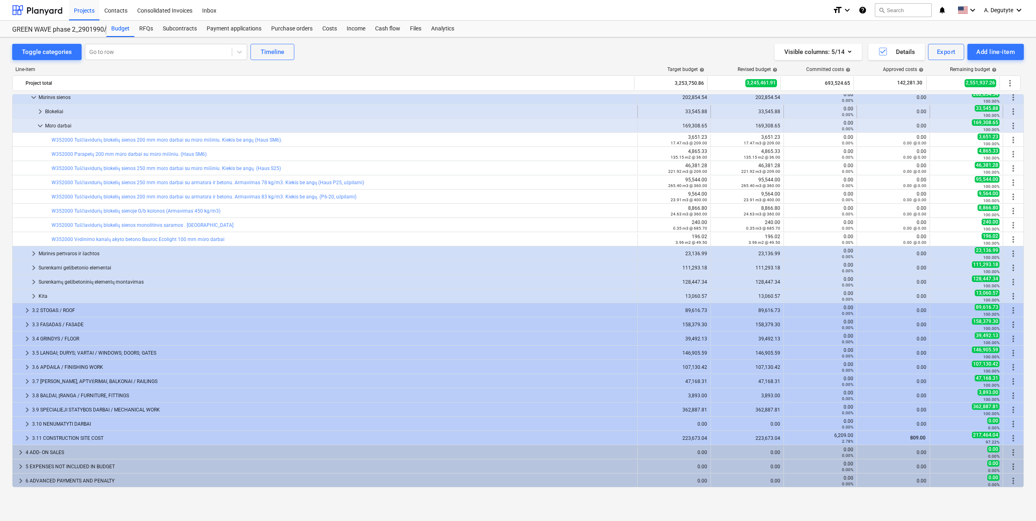
click at [38, 109] on span "keyboard_arrow_right" at bounding box center [40, 112] width 10 height 10
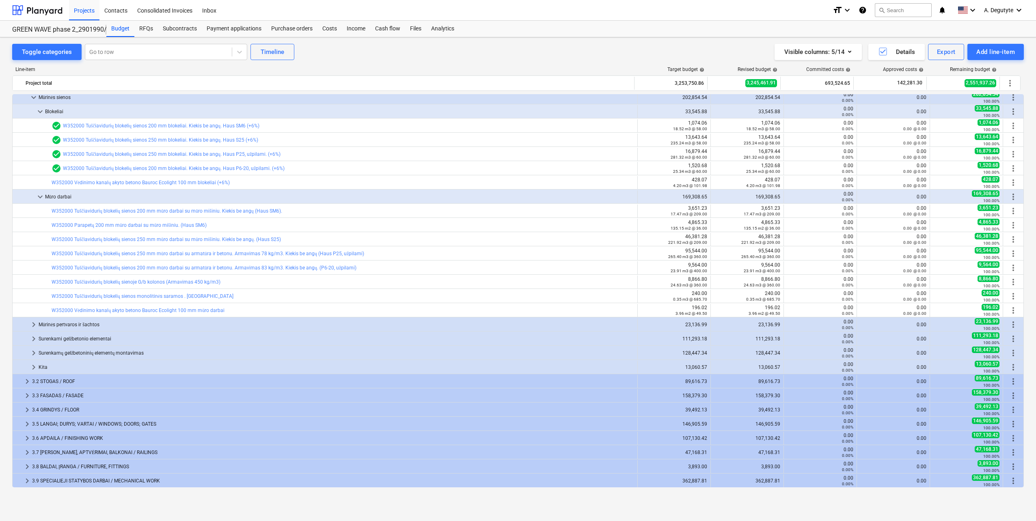
click at [38, 109] on span "keyboard_arrow_down" at bounding box center [40, 112] width 10 height 10
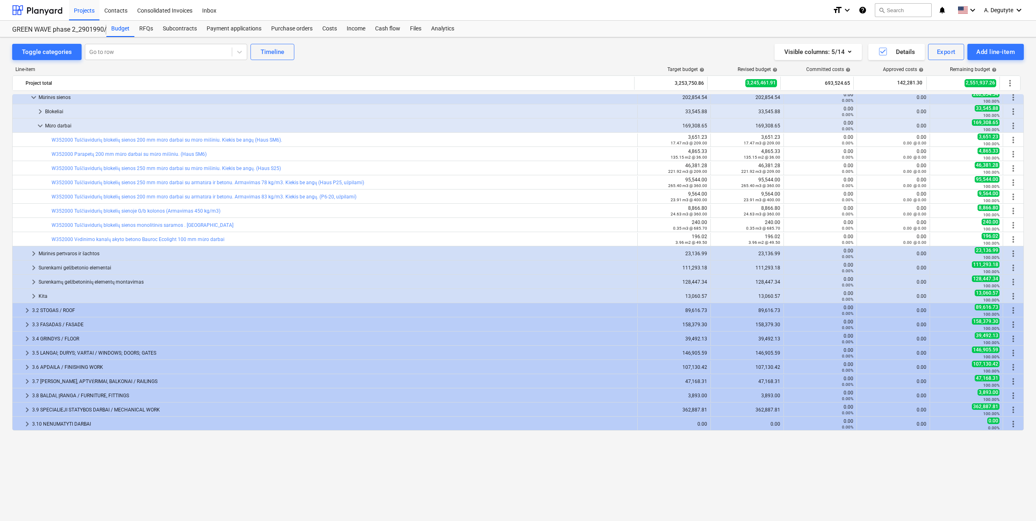
scroll to position [0, 0]
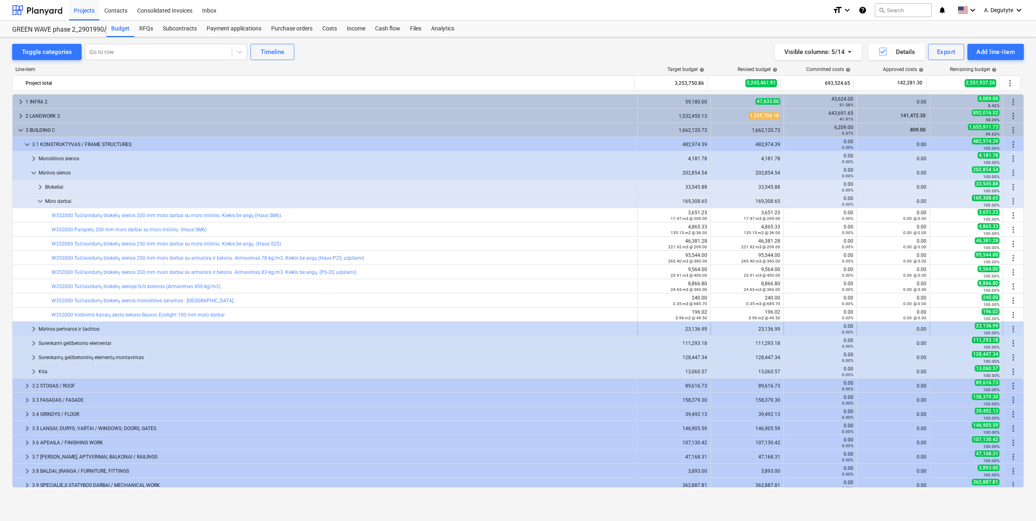
click at [33, 305] on span "keyboard_arrow_right" at bounding box center [34, 329] width 10 height 10
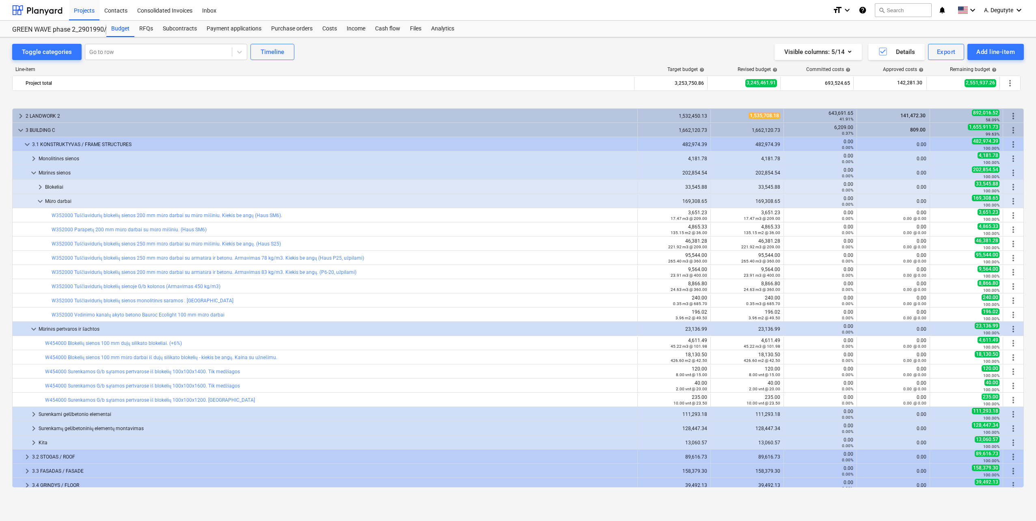
scroll to position [41, 0]
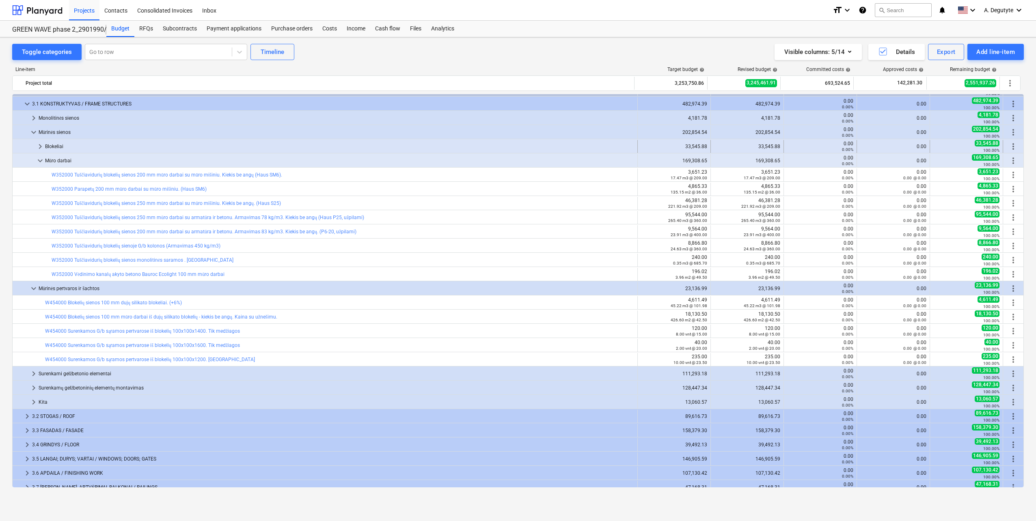
click at [41, 144] on span "keyboard_arrow_right" at bounding box center [40, 147] width 10 height 10
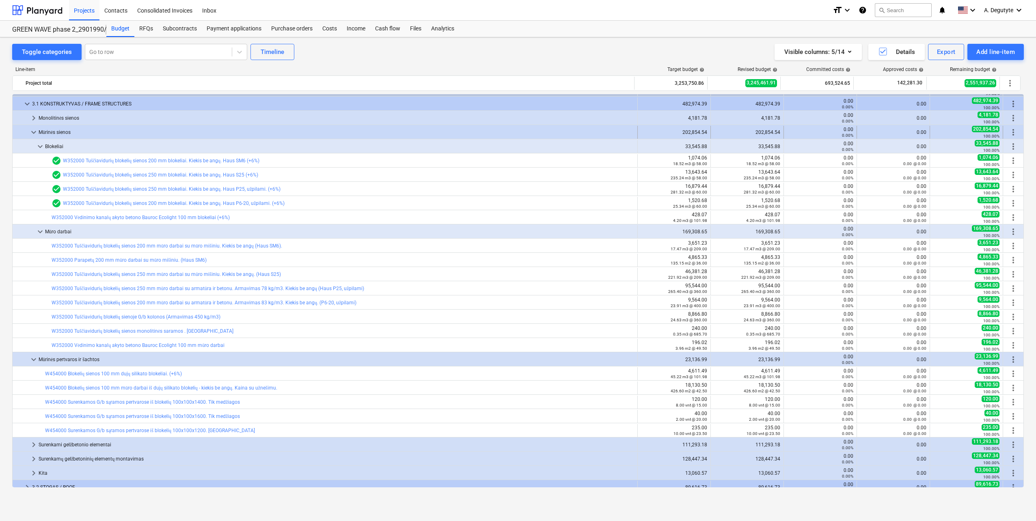
click at [34, 133] on span "keyboard_arrow_down" at bounding box center [34, 132] width 10 height 10
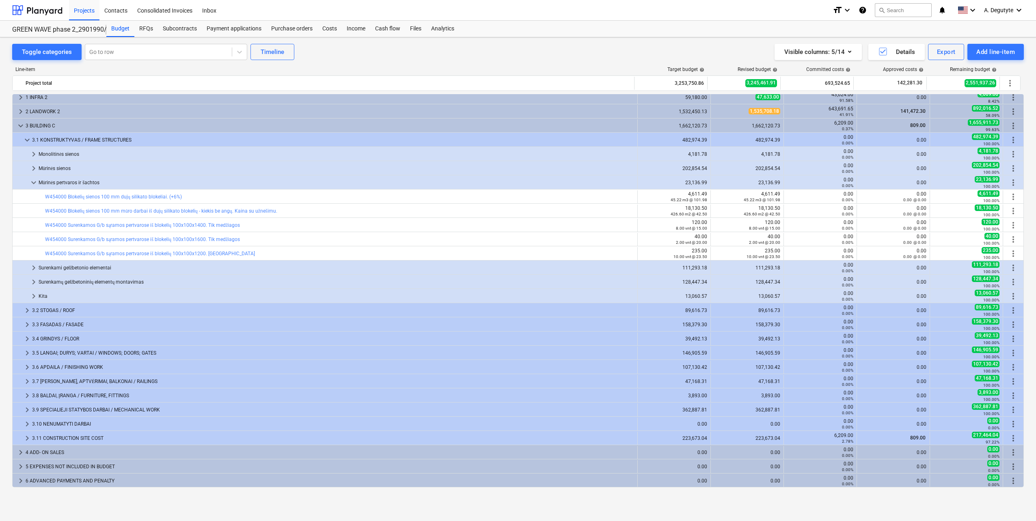
scroll to position [4, 0]
click at [32, 267] on span "keyboard_arrow_right" at bounding box center [34, 268] width 10 height 10
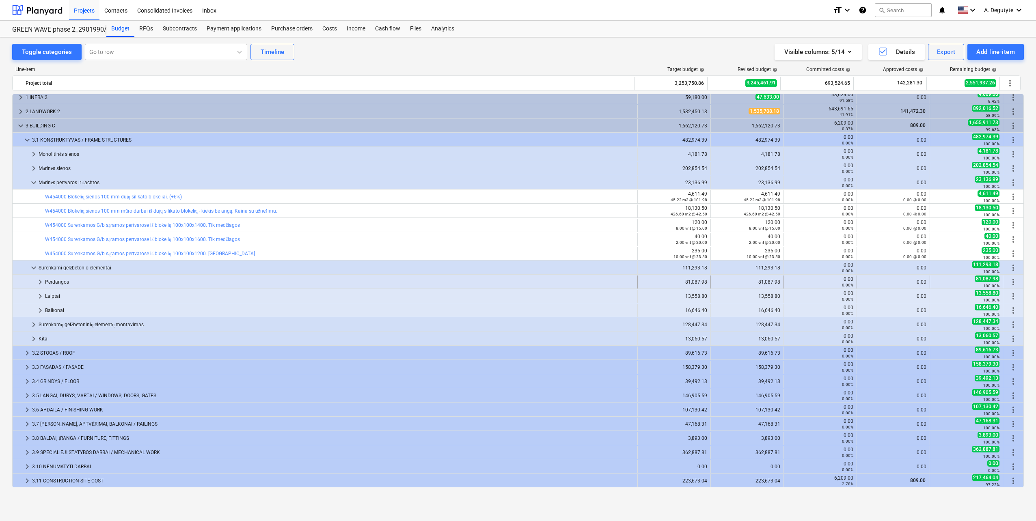
click at [42, 284] on span "keyboard_arrow_right" at bounding box center [40, 282] width 10 height 10
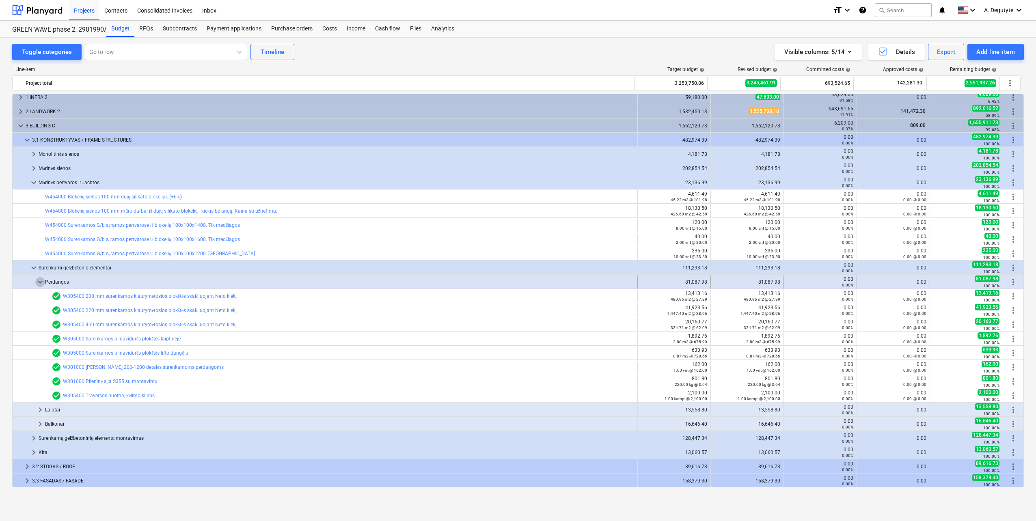
click at [39, 281] on span "keyboard_arrow_down" at bounding box center [40, 282] width 10 height 10
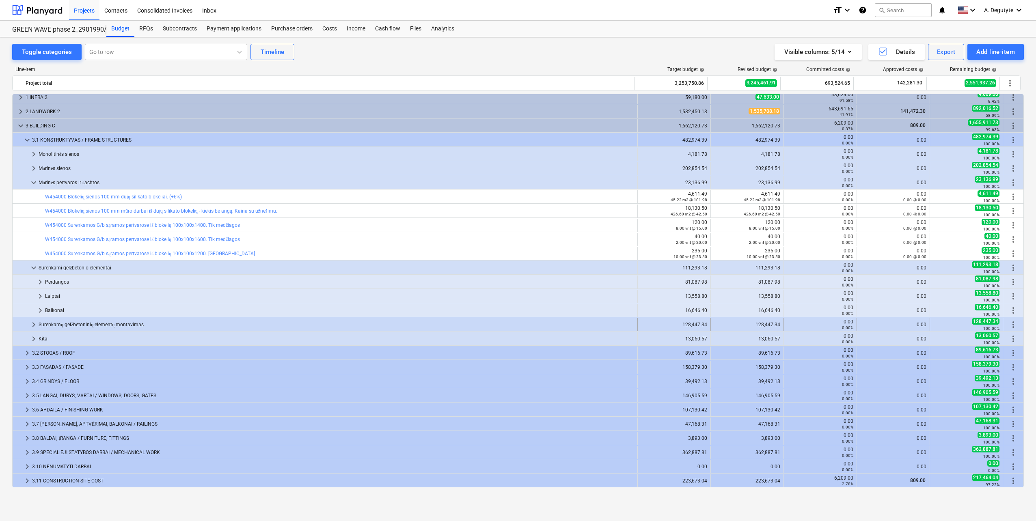
drag, startPoint x: 29, startPoint y: 323, endPoint x: 37, endPoint y: 324, distance: 7.3
click at [37, 305] on span "keyboard_arrow_right" at bounding box center [34, 325] width 10 height 10
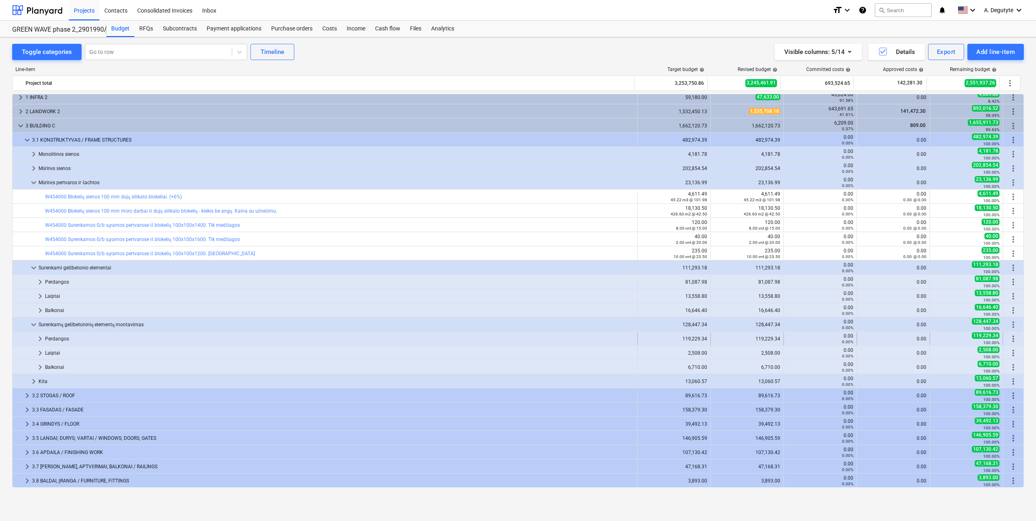
click at [41, 305] on span "keyboard_arrow_right" at bounding box center [40, 339] width 10 height 10
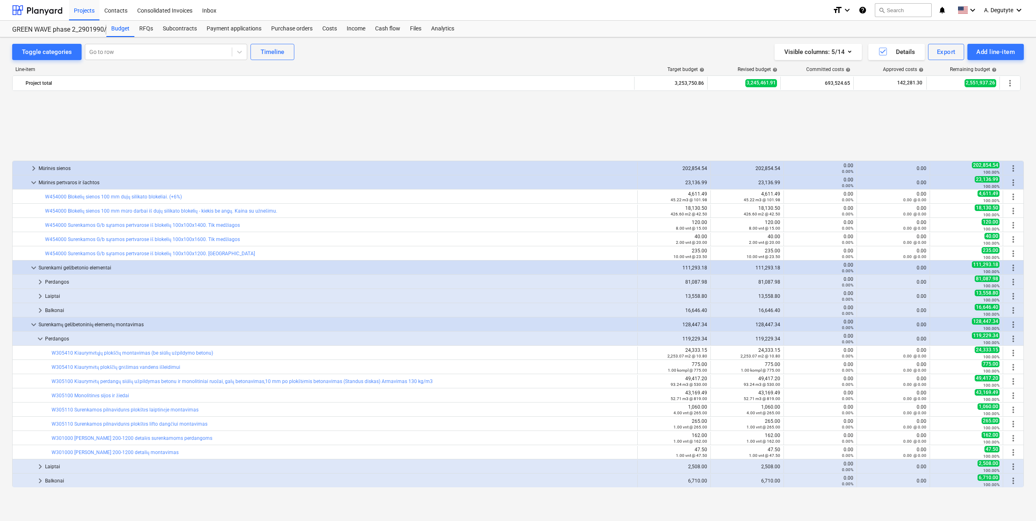
scroll to position [86, 0]
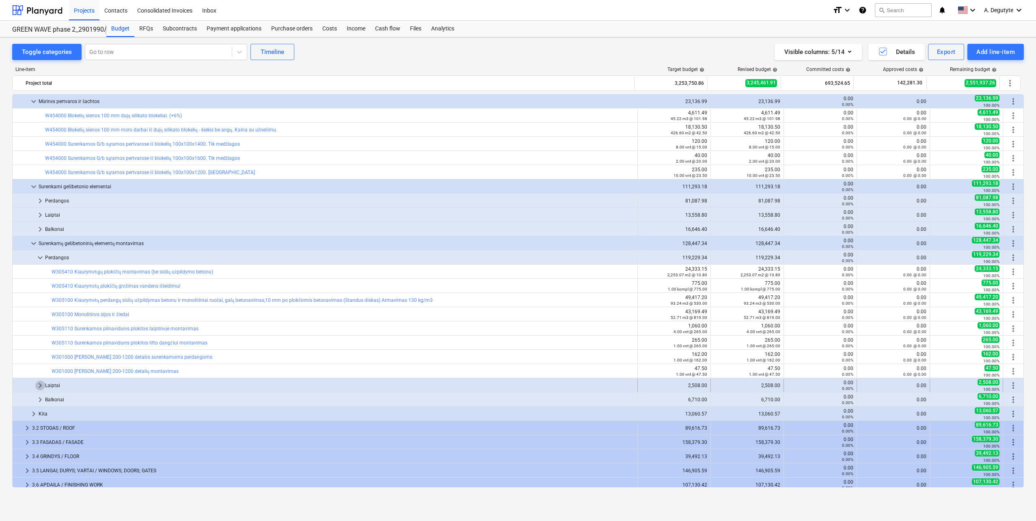
click at [39, 305] on span "keyboard_arrow_right" at bounding box center [40, 386] width 10 height 10
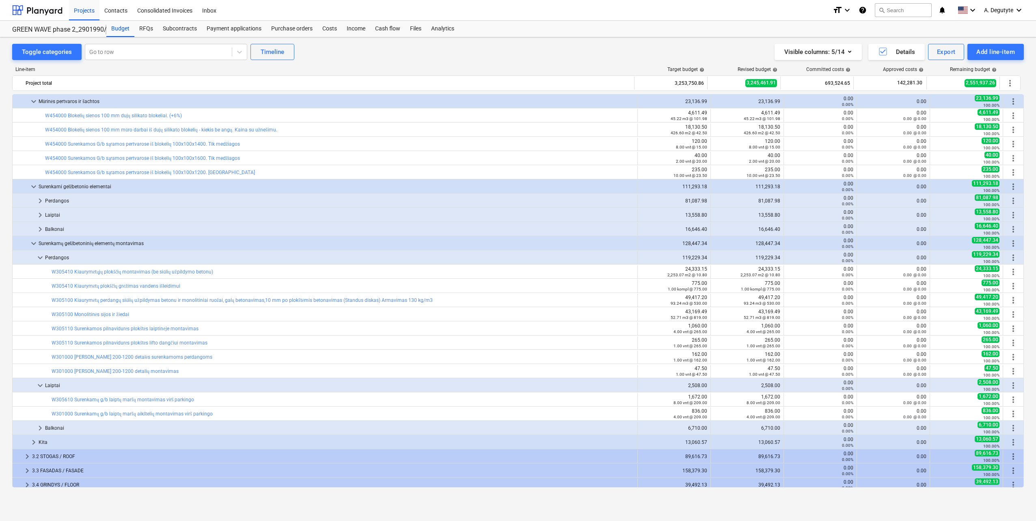
scroll to position [126, 0]
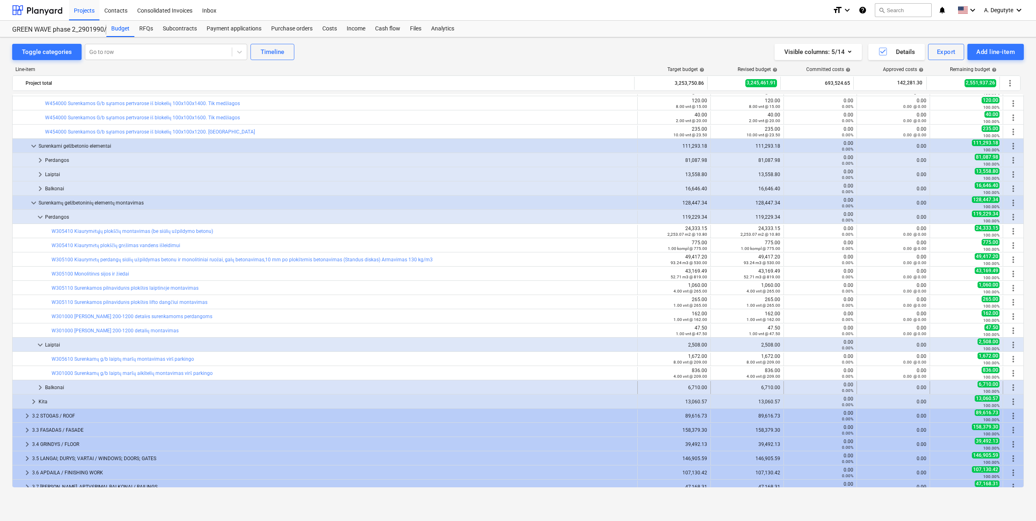
click at [40, 305] on span "keyboard_arrow_right" at bounding box center [40, 388] width 10 height 10
